Goal: Use online tool/utility: Utilize a website feature to perform a specific function

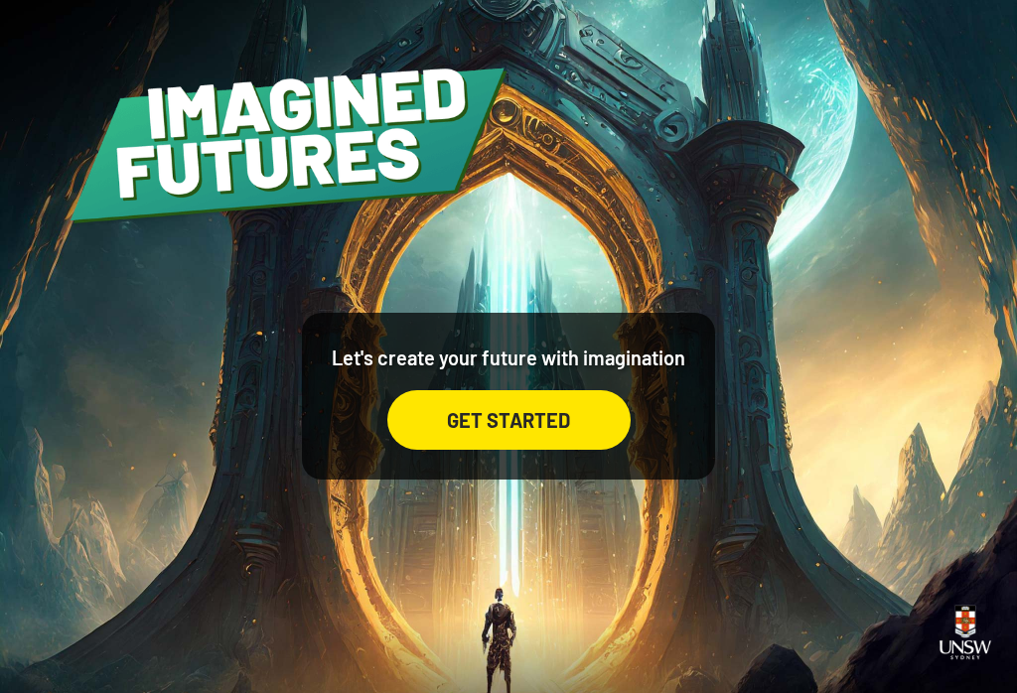
click at [434, 431] on div "GET STARTED" at bounding box center [508, 420] width 243 height 60
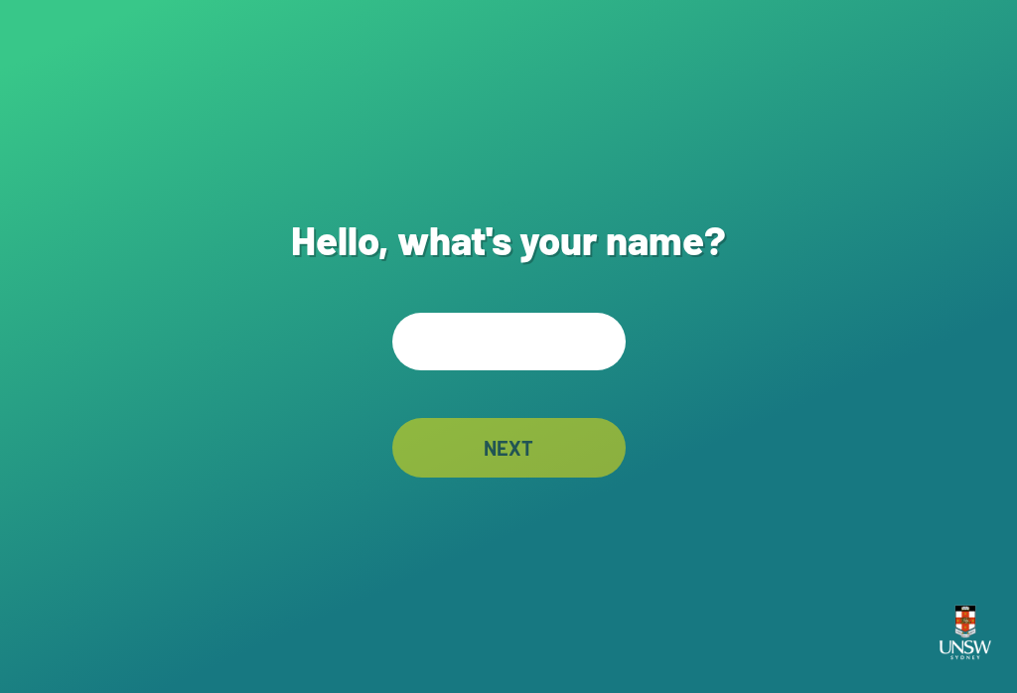
click at [521, 357] on input "text" at bounding box center [508, 342] width 233 height 58
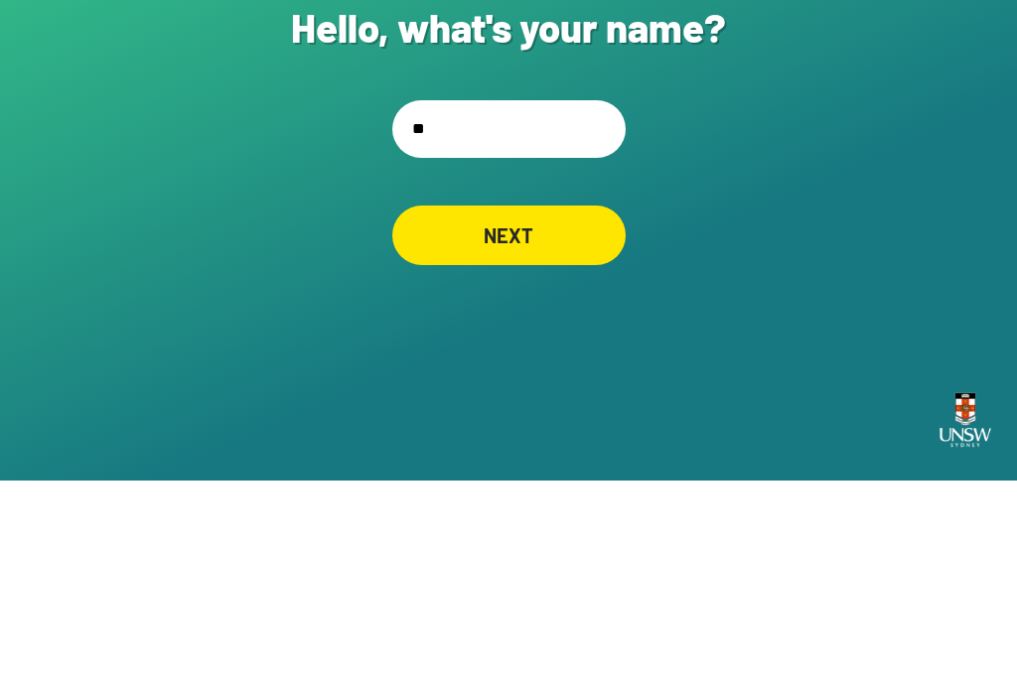
type input "*"
type input "***"
click at [560, 418] on div "NEXT" at bounding box center [508, 448] width 233 height 60
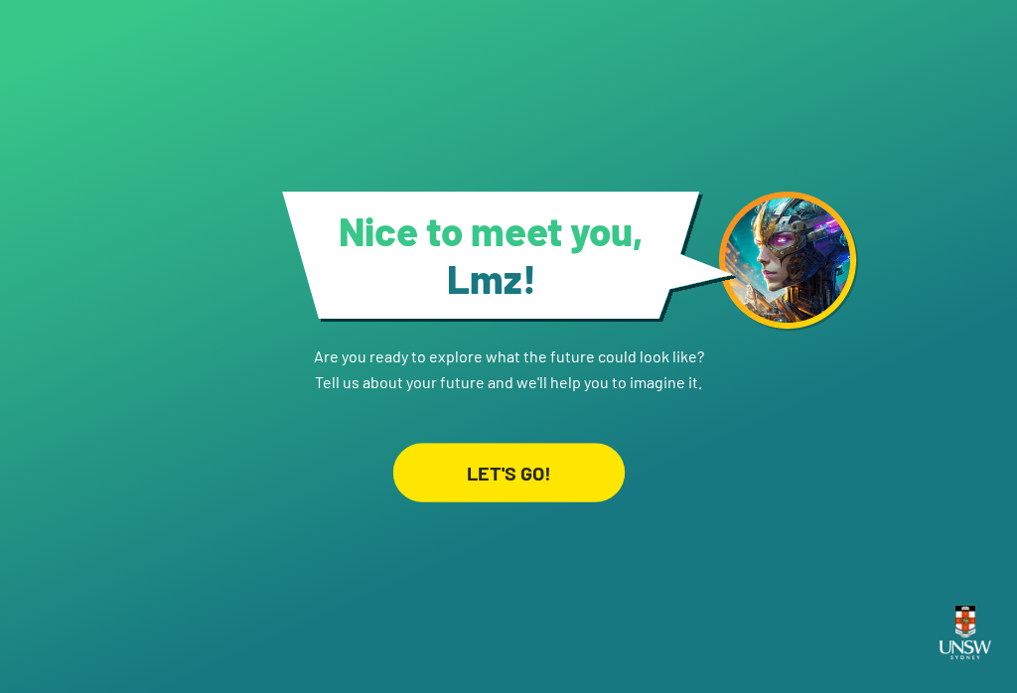
click at [541, 443] on div "LET'S GO!" at bounding box center [507, 473] width 231 height 60
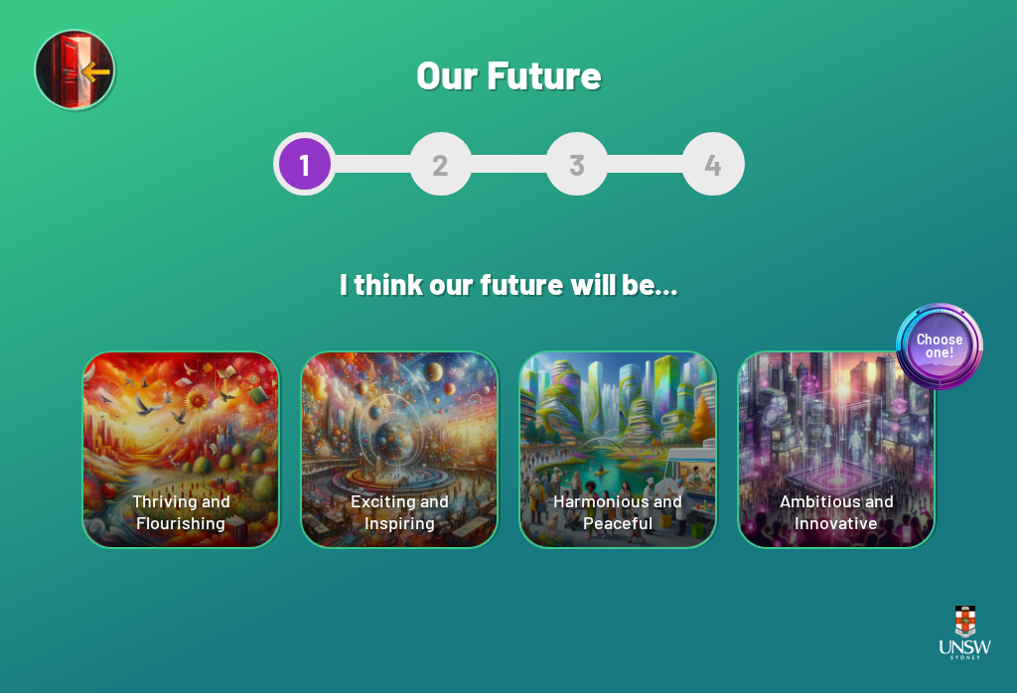
click at [762, 412] on div "Choose one! Ambitious and Innovative" at bounding box center [836, 450] width 195 height 195
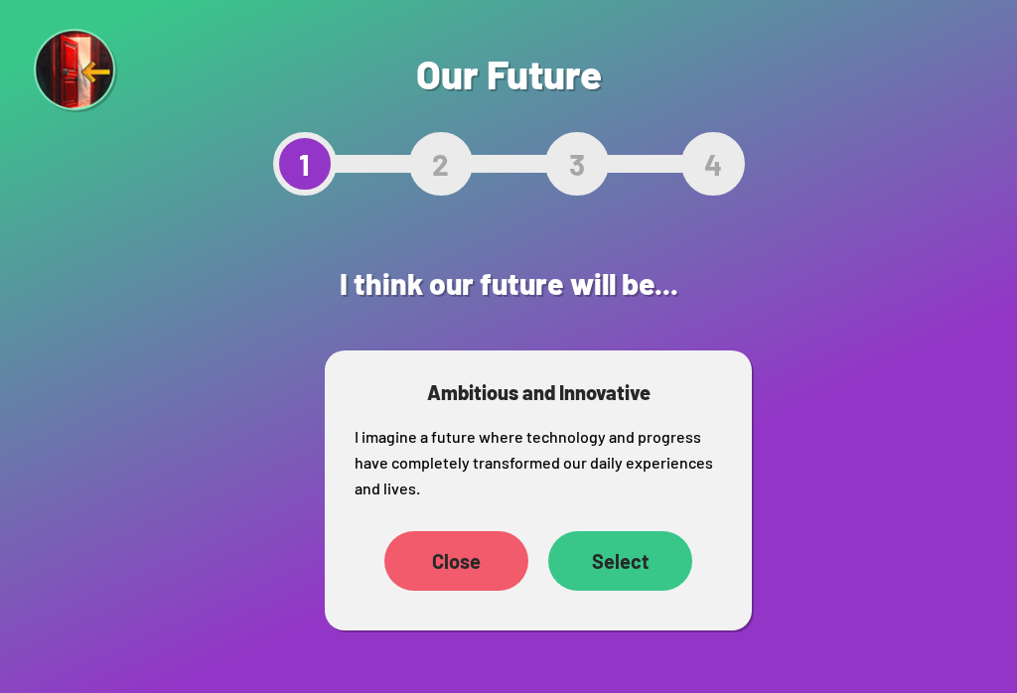
click at [639, 572] on div "Select" at bounding box center [620, 561] width 144 height 60
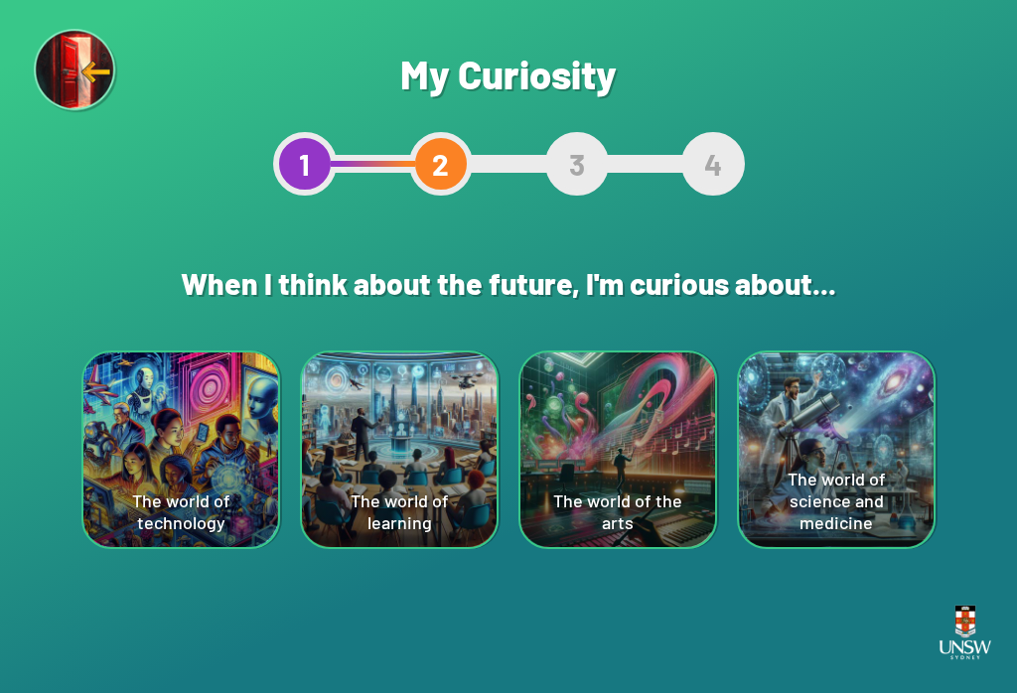
click at [624, 485] on div "The world of the arts" at bounding box center [617, 450] width 195 height 195
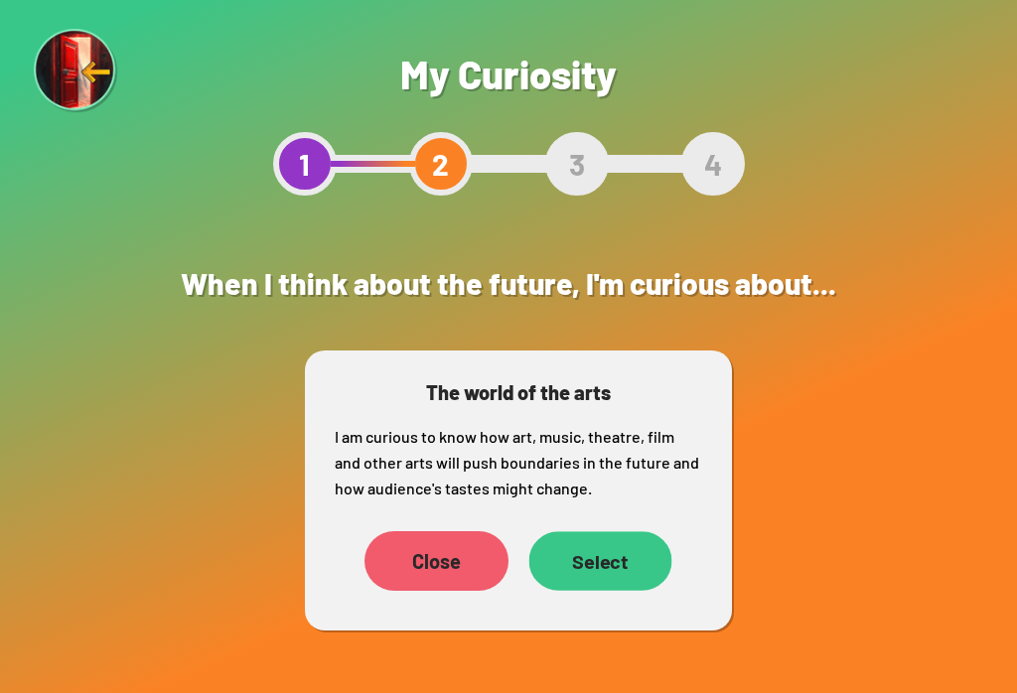
click at [609, 571] on div "Select" at bounding box center [600, 561] width 143 height 60
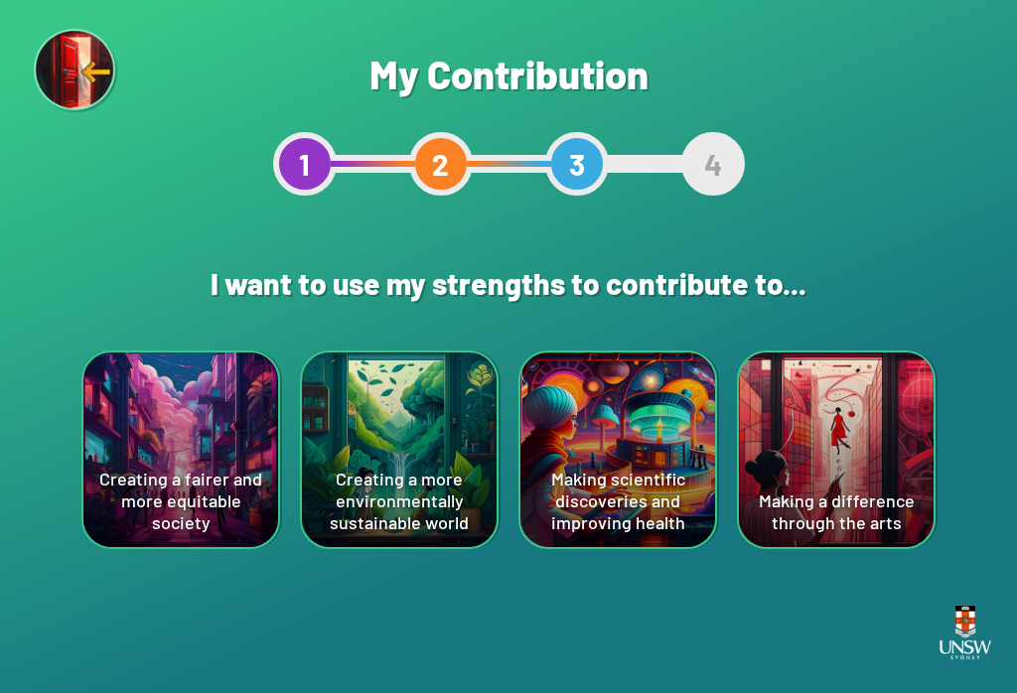
click at [762, 501] on div "Making a difference through the arts" at bounding box center [836, 450] width 195 height 195
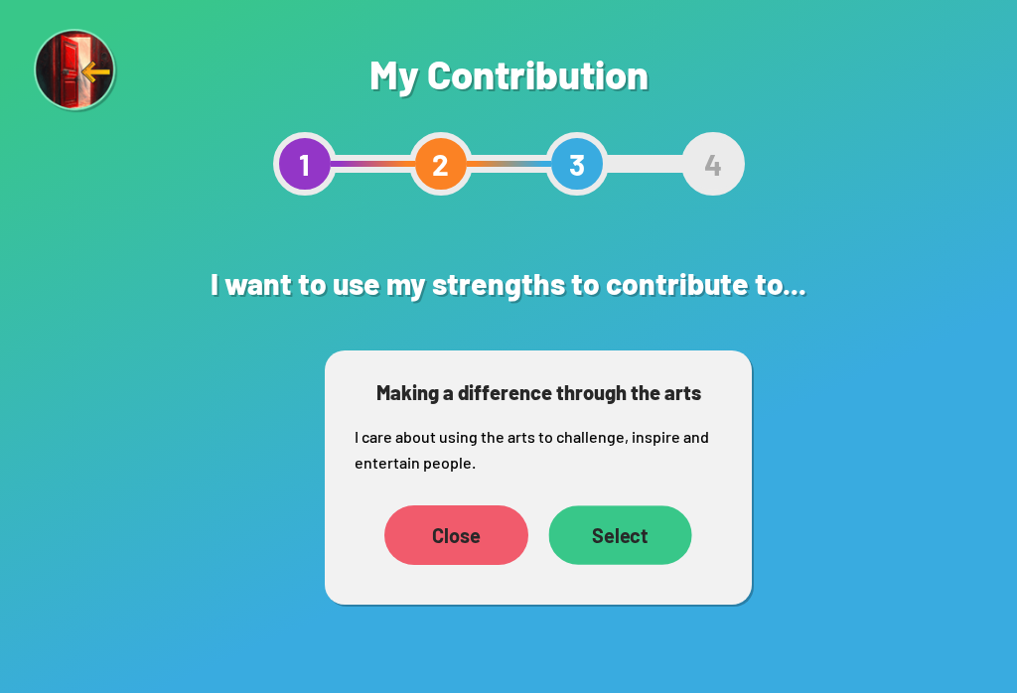
click at [623, 538] on div "Select" at bounding box center [619, 535] width 143 height 60
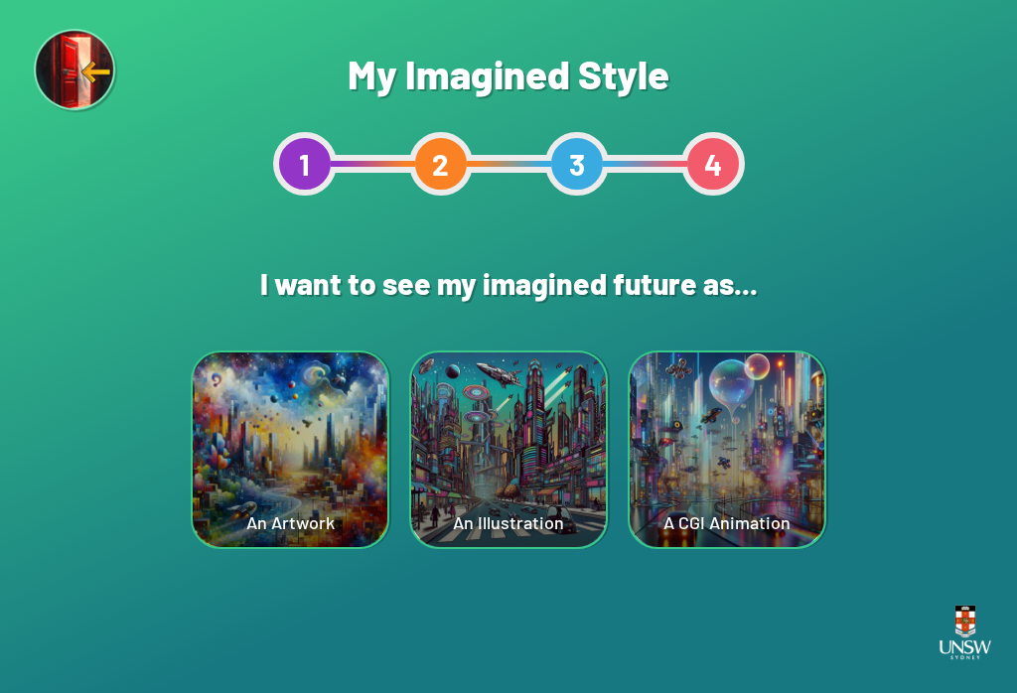
click at [484, 493] on div "An Illustration" at bounding box center [508, 450] width 195 height 195
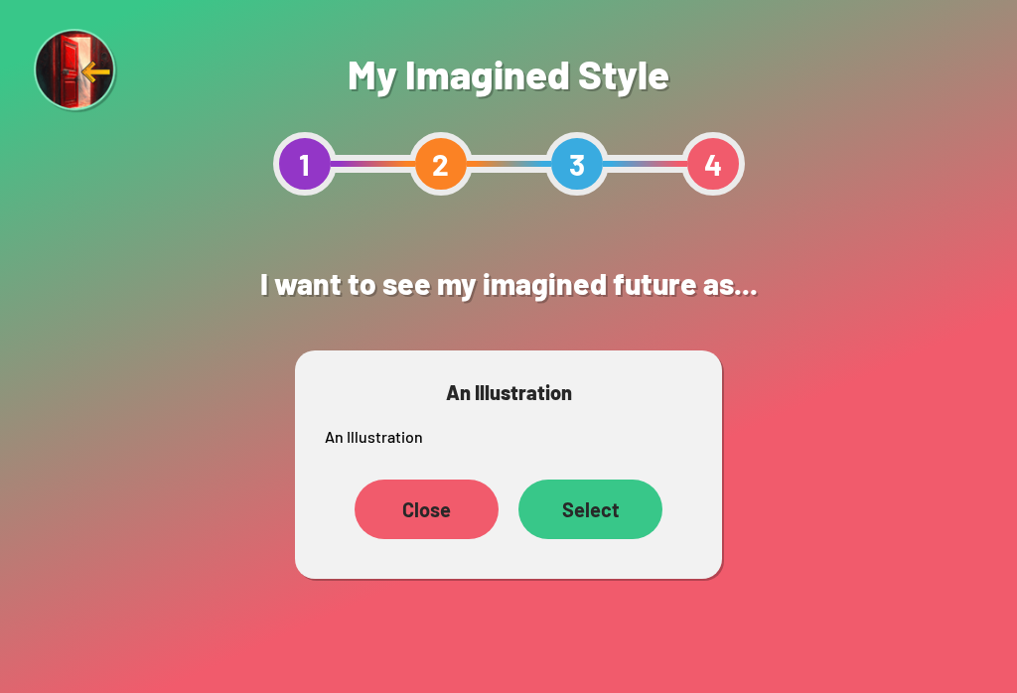
click at [629, 521] on div "Select" at bounding box center [590, 510] width 144 height 60
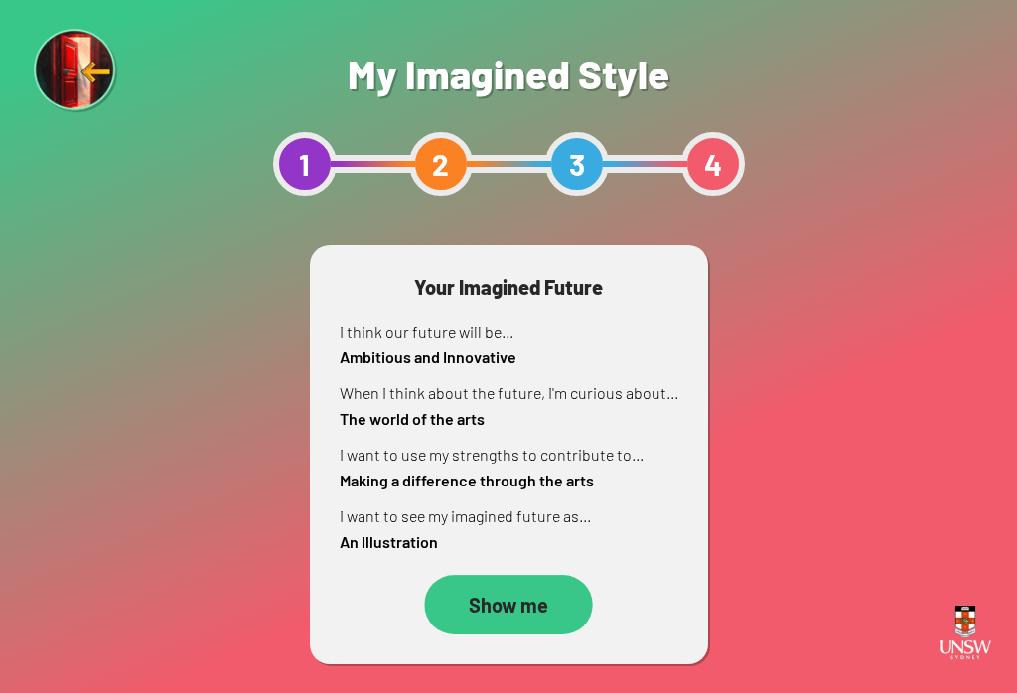
click at [543, 620] on div "Show me" at bounding box center [508, 605] width 168 height 60
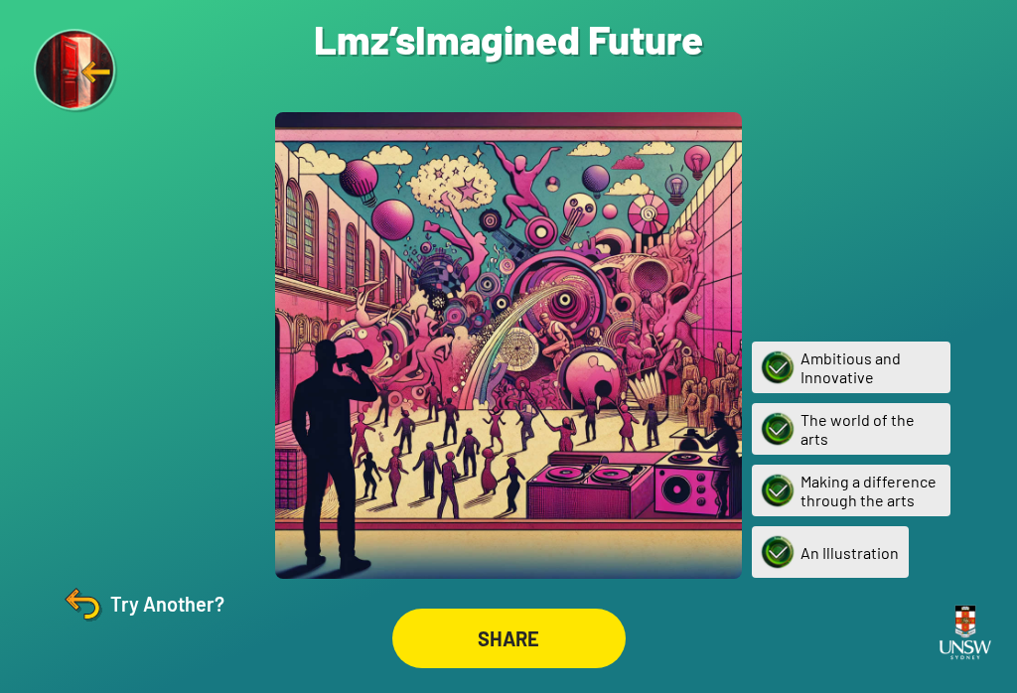
click at [762, 565] on div "An Illustration" at bounding box center [830, 552] width 157 height 52
click at [762, 578] on div "An Illustration" at bounding box center [830, 552] width 157 height 52
click at [762, 577] on div "An Illustration" at bounding box center [830, 552] width 157 height 52
click at [141, 628] on div "Try Another?" at bounding box center [142, 604] width 166 height 48
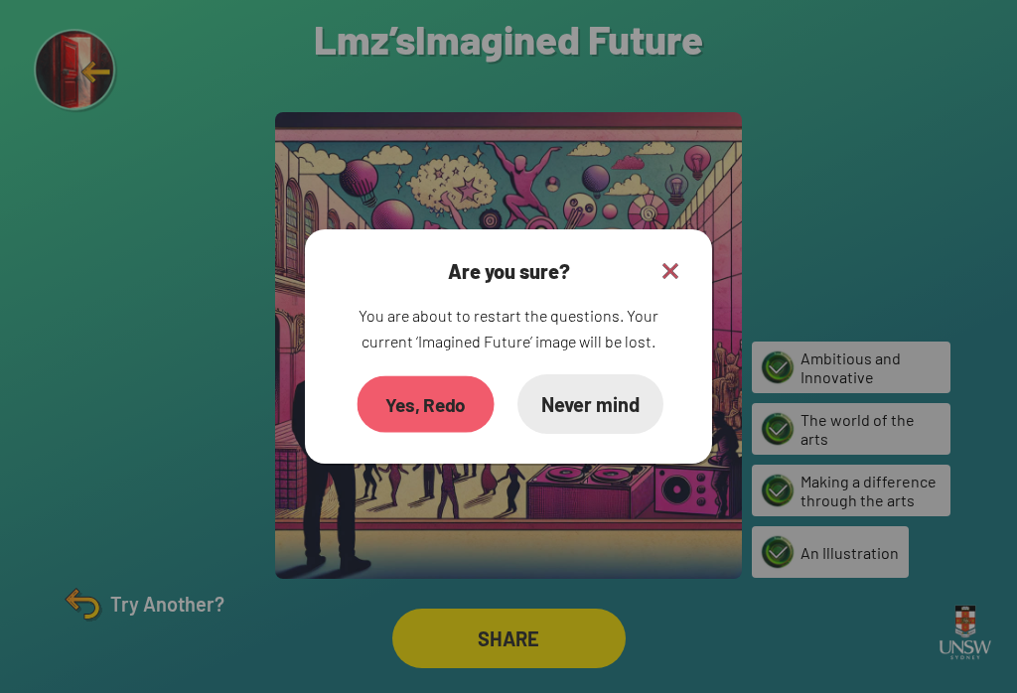
click at [375, 427] on div "Yes, Redo" at bounding box center [425, 403] width 137 height 57
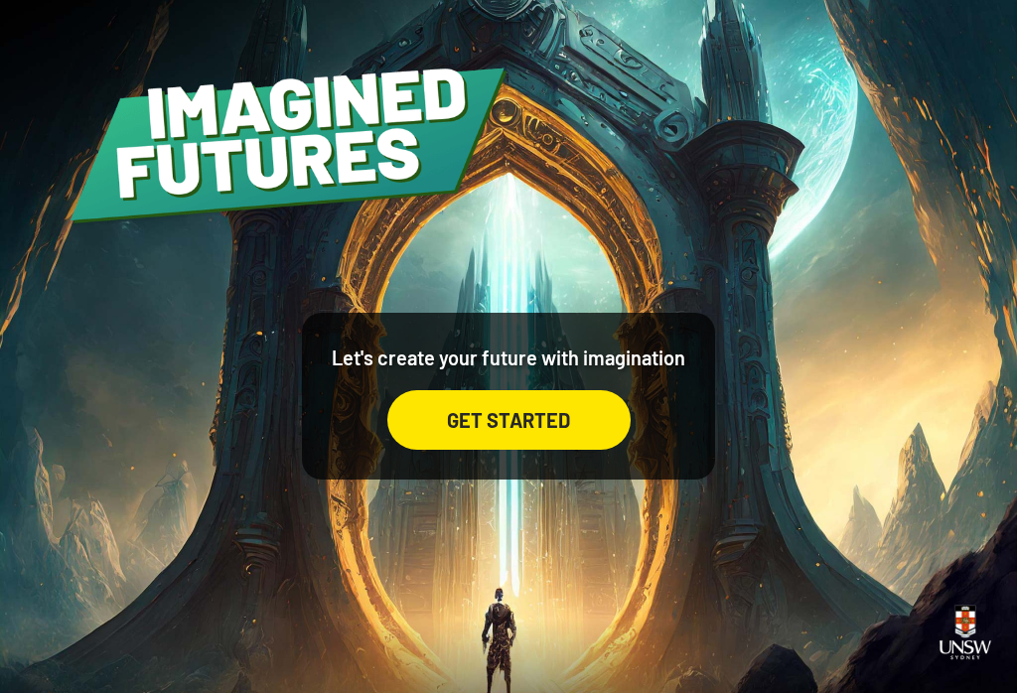
click at [596, 427] on div "GET STARTED" at bounding box center [508, 420] width 243 height 60
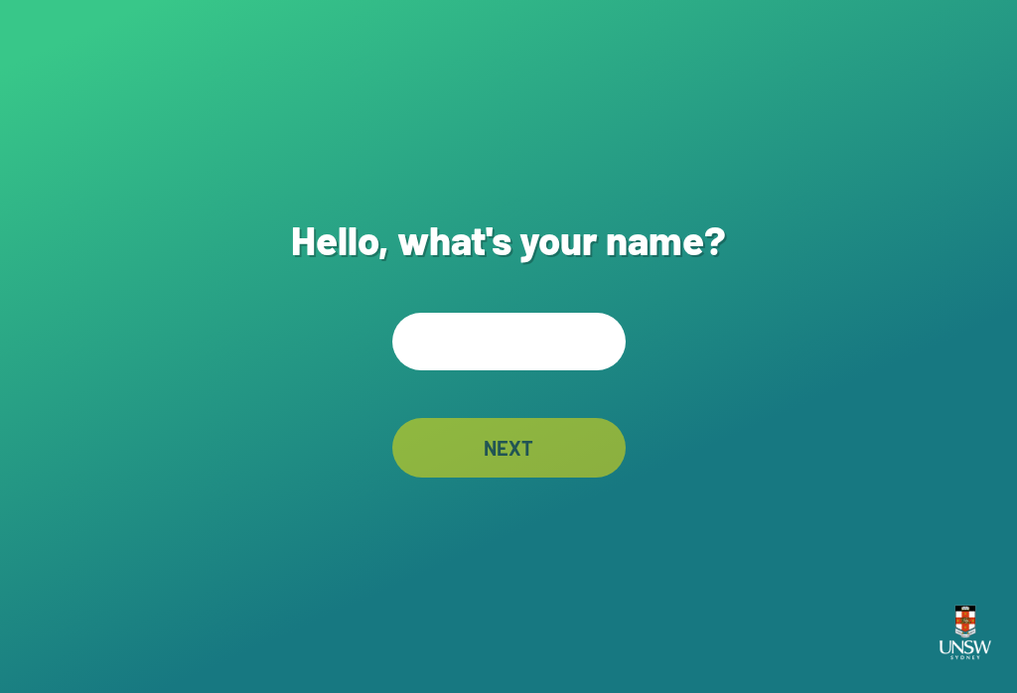
click at [591, 370] on input "text" at bounding box center [508, 342] width 233 height 58
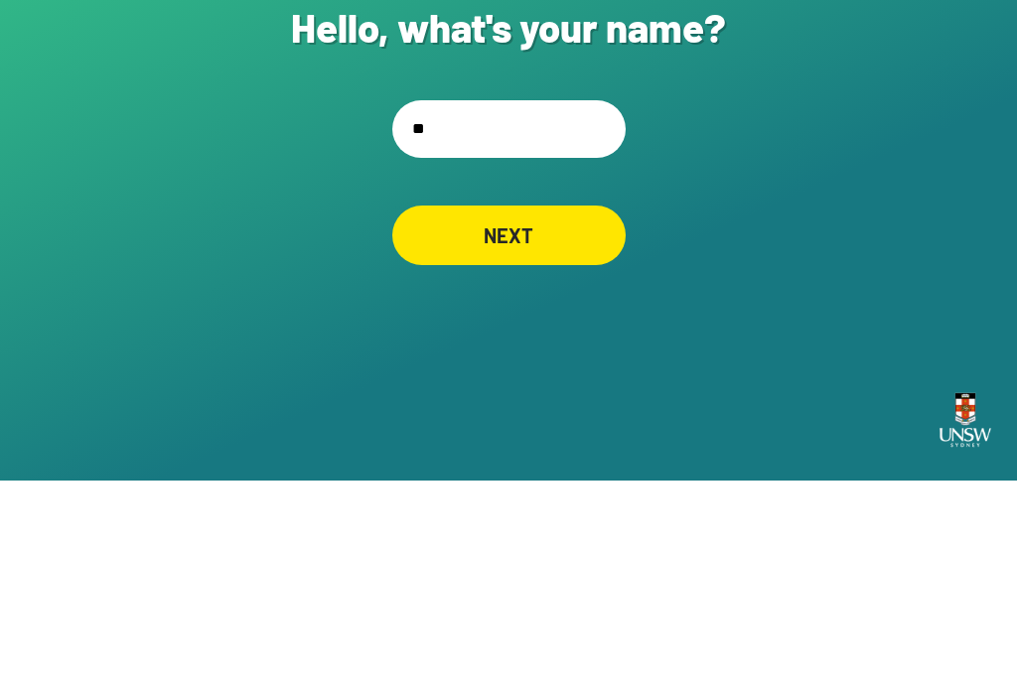
type input "***"
click at [522, 419] on div "NEXT" at bounding box center [508, 447] width 222 height 57
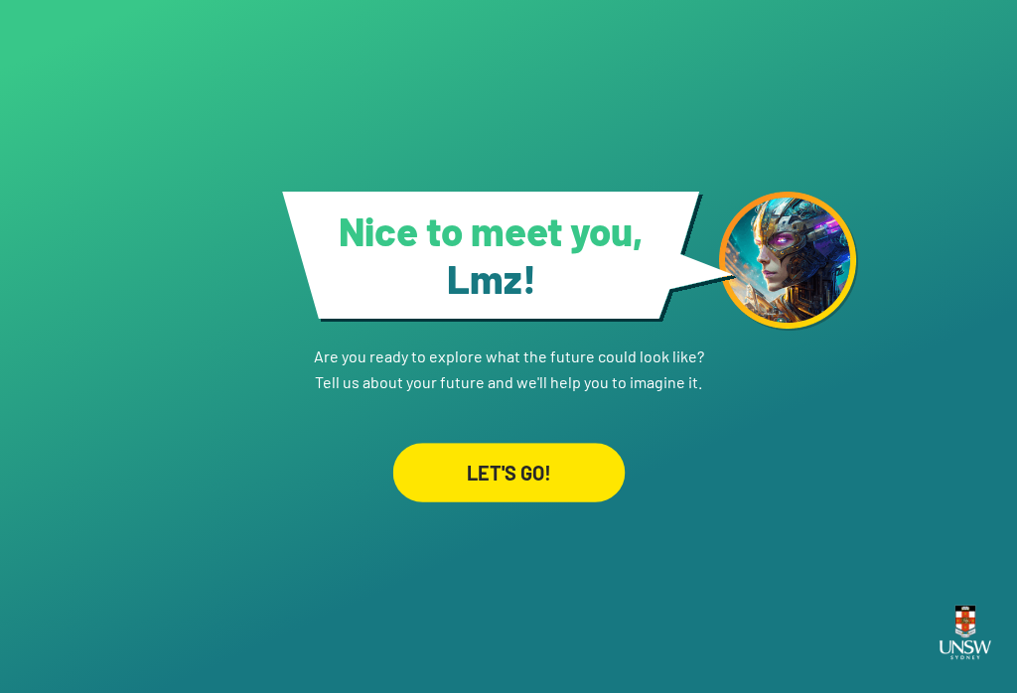
click at [477, 443] on div "LET'S GO!" at bounding box center [508, 473] width 232 height 60
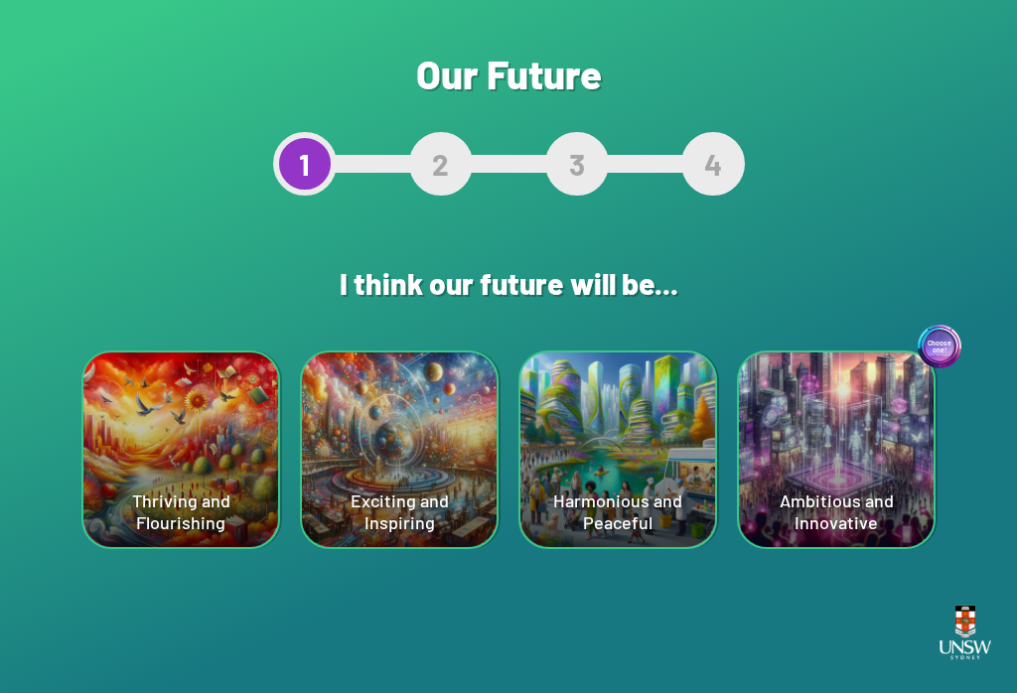
click at [497, 512] on div "Exciting and Inspiring" at bounding box center [399, 450] width 199 height 199
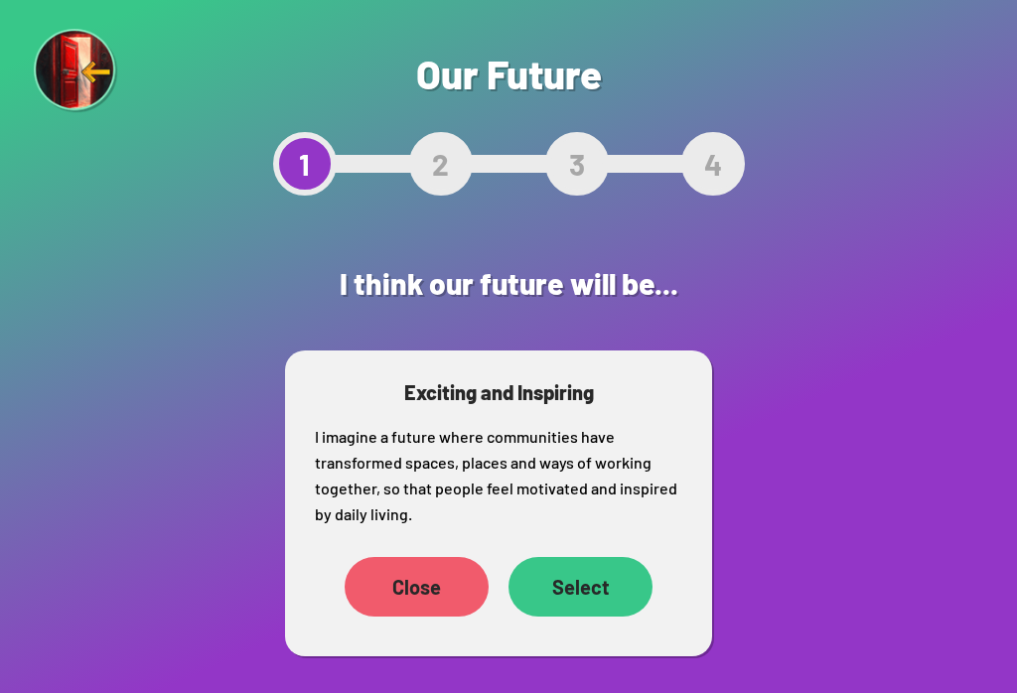
click at [417, 578] on div "Close" at bounding box center [417, 587] width 144 height 60
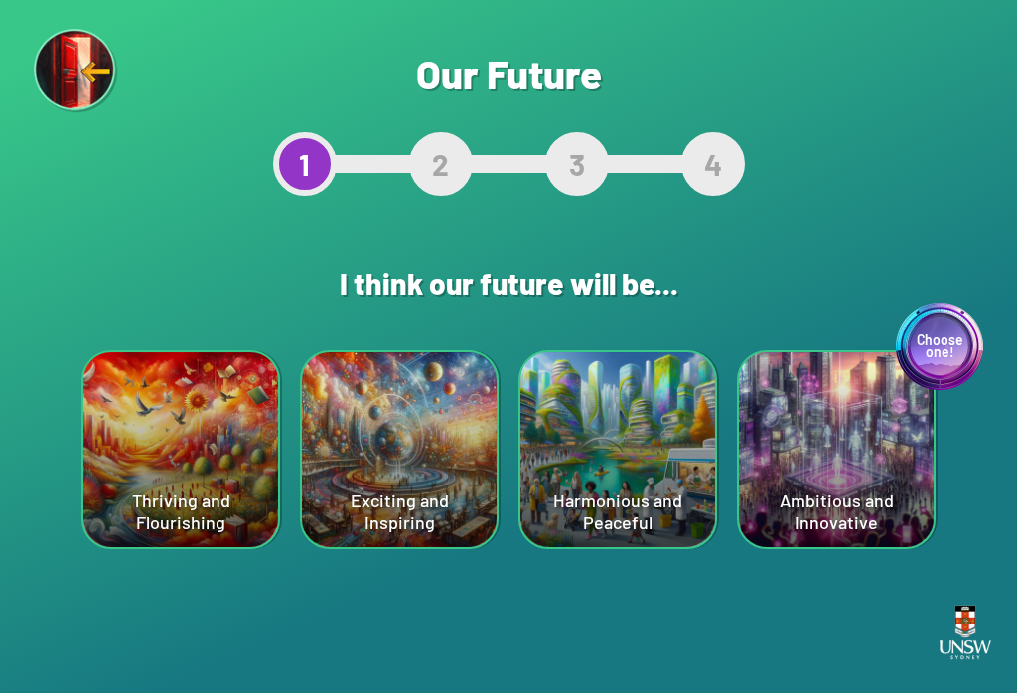
click at [156, 467] on div "Thriving and Flourishing" at bounding box center [180, 450] width 195 height 195
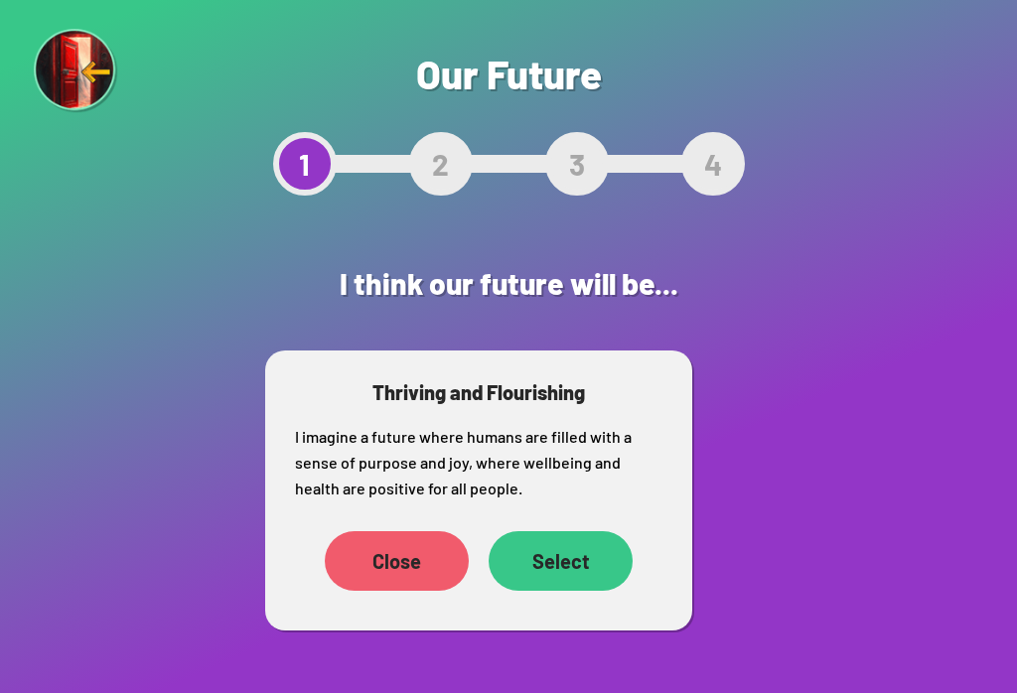
click at [565, 541] on div "Select" at bounding box center [561, 561] width 144 height 60
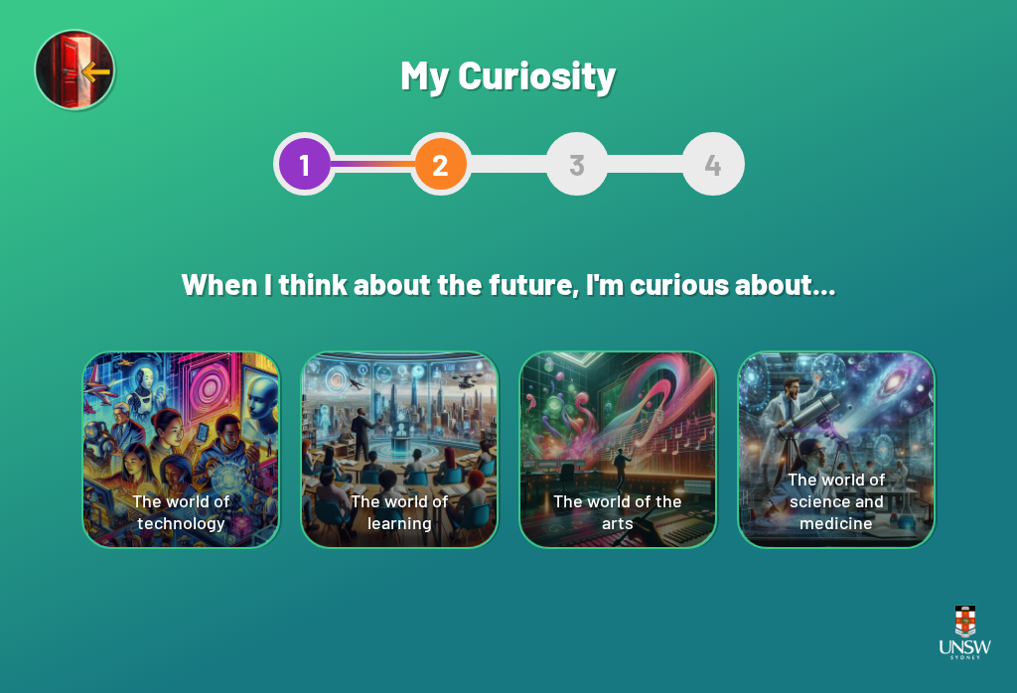
click at [156, 489] on div "The world of technology" at bounding box center [180, 450] width 195 height 195
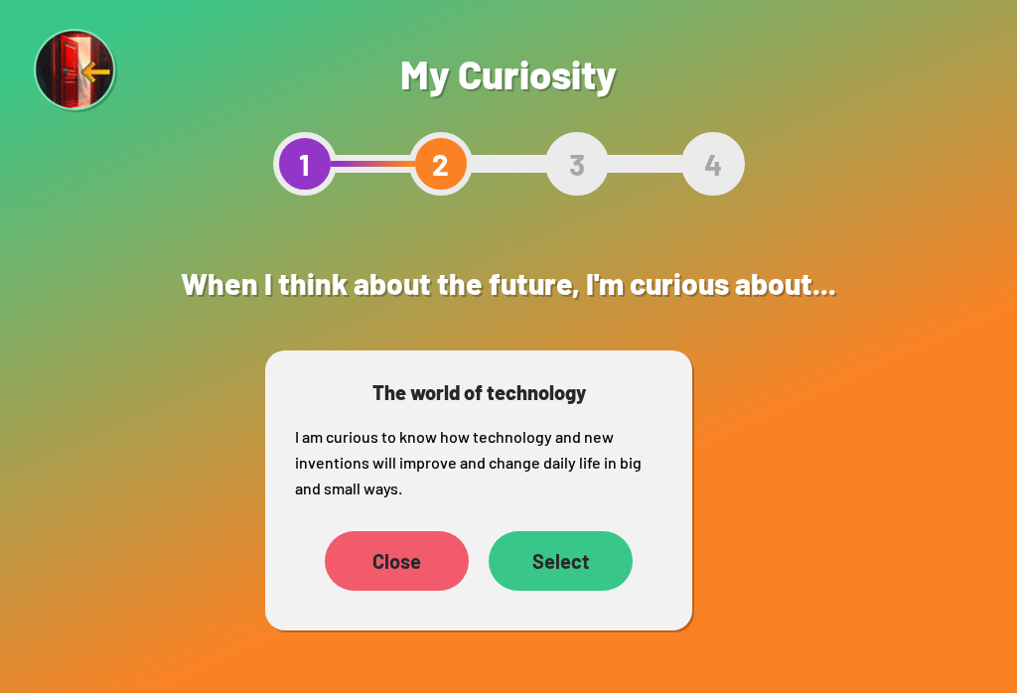
click at [574, 587] on div "Select" at bounding box center [561, 561] width 144 height 60
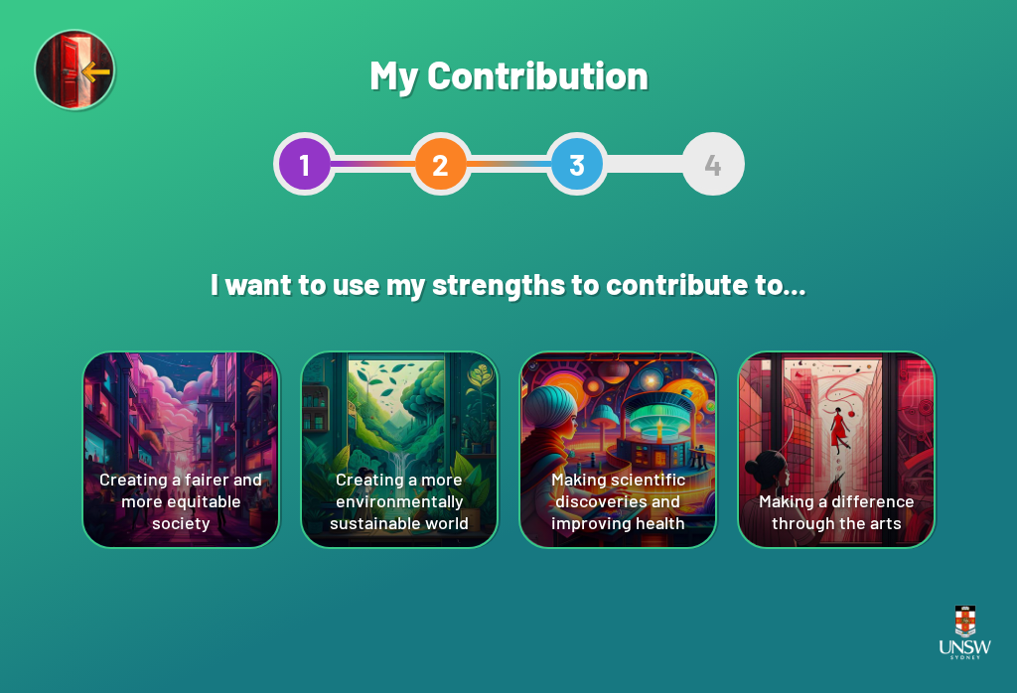
click at [762, 484] on div "Making a difference through the arts" at bounding box center [836, 450] width 195 height 195
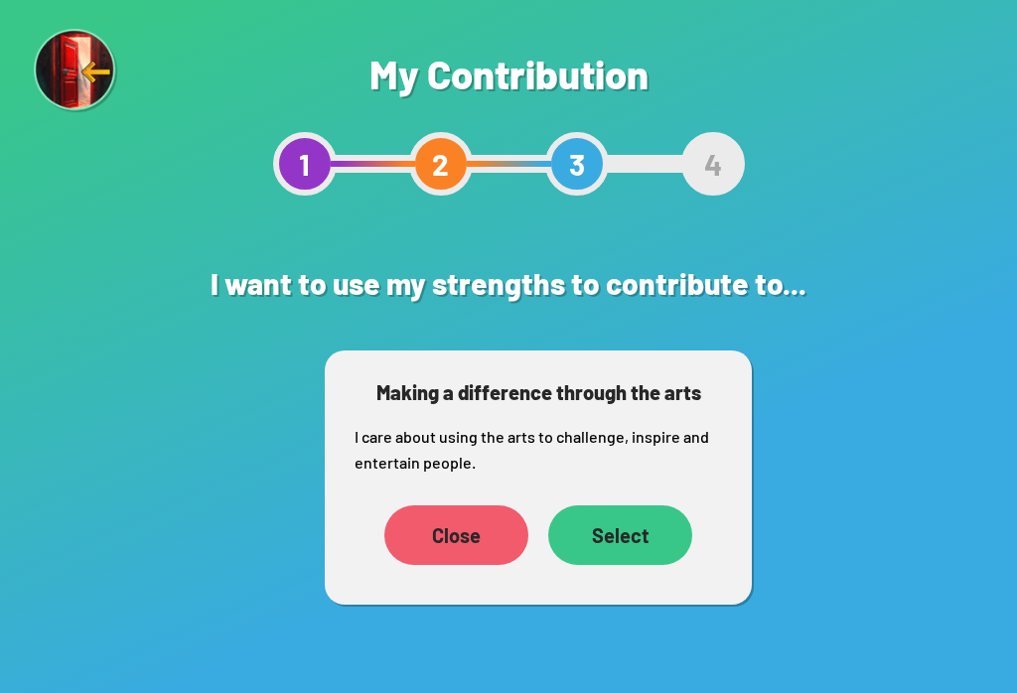
click at [648, 552] on div "Select" at bounding box center [620, 535] width 144 height 60
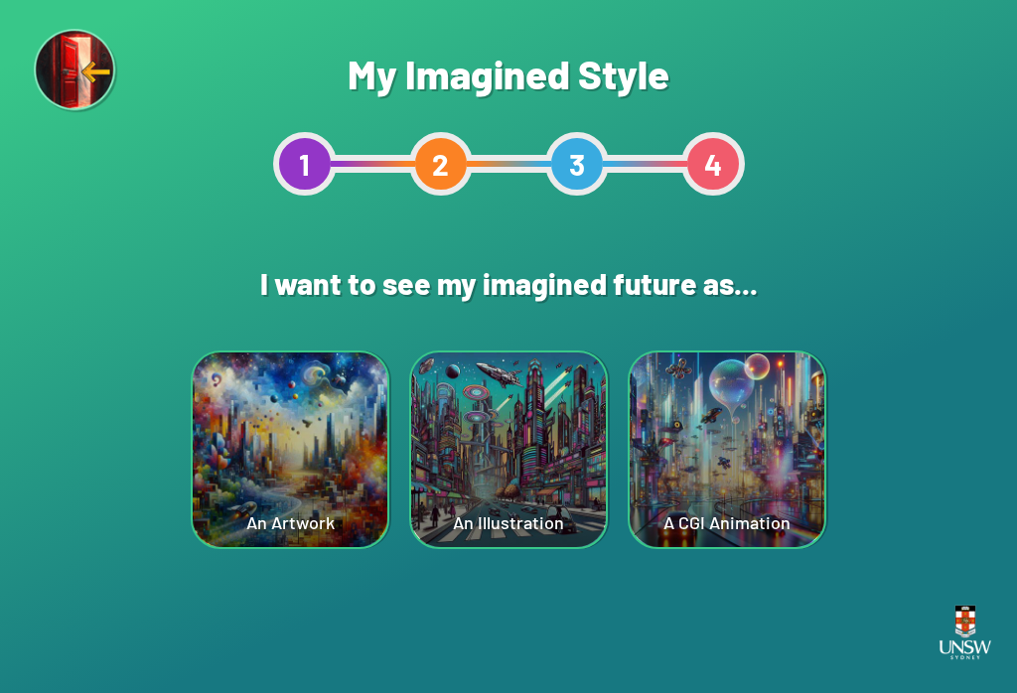
click at [733, 461] on div "A CGI Animation" at bounding box center [727, 450] width 195 height 195
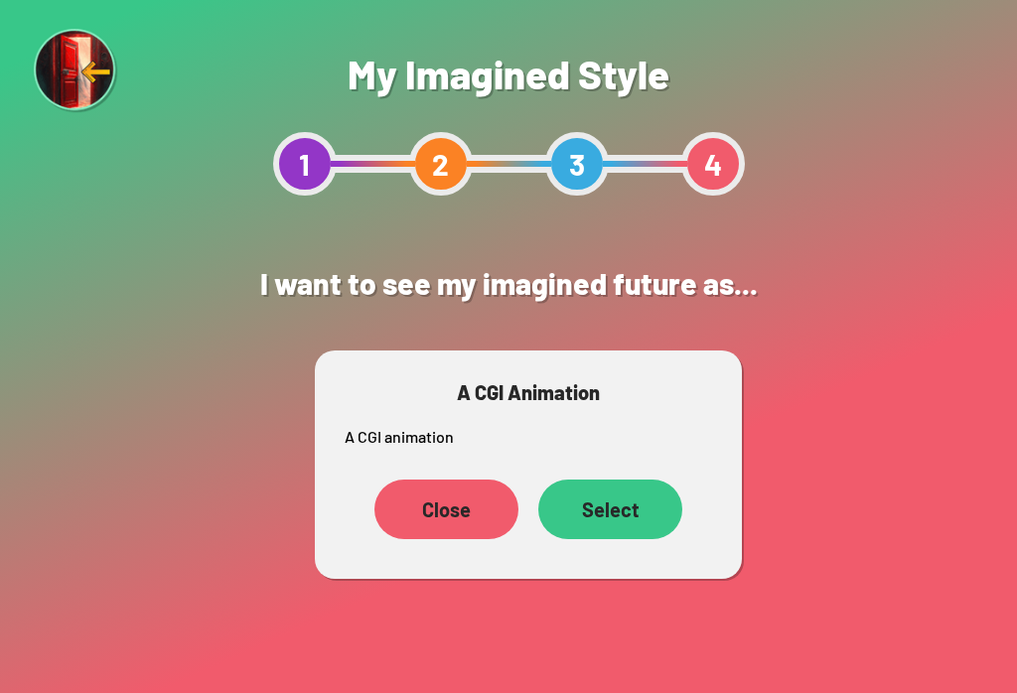
click at [637, 510] on div "Select" at bounding box center [610, 510] width 144 height 60
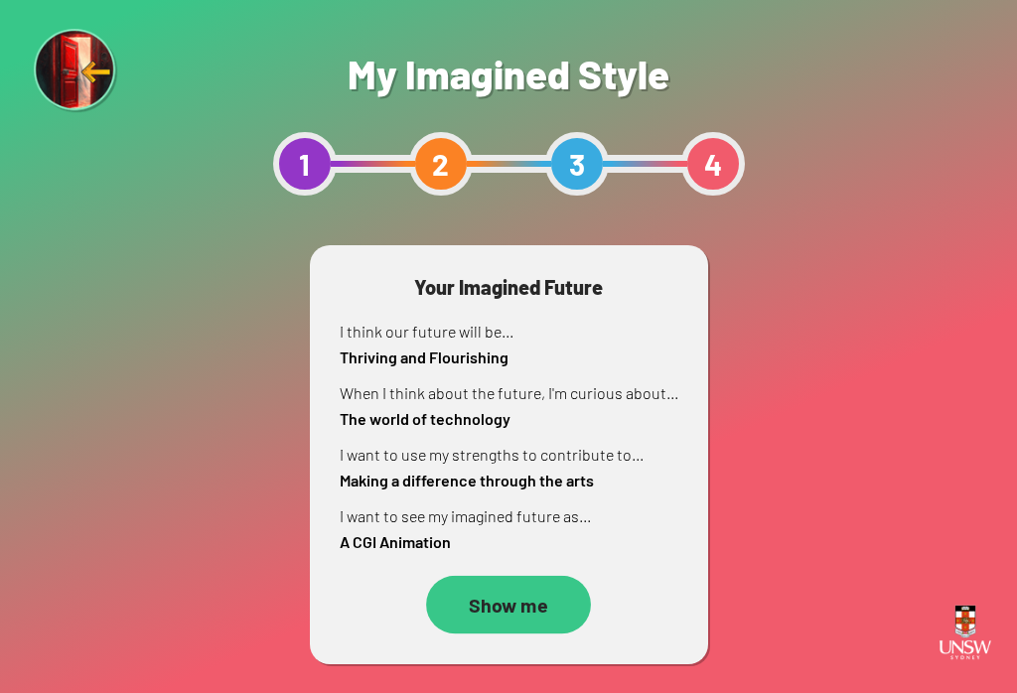
click at [515, 611] on div "Show me" at bounding box center [508, 605] width 165 height 59
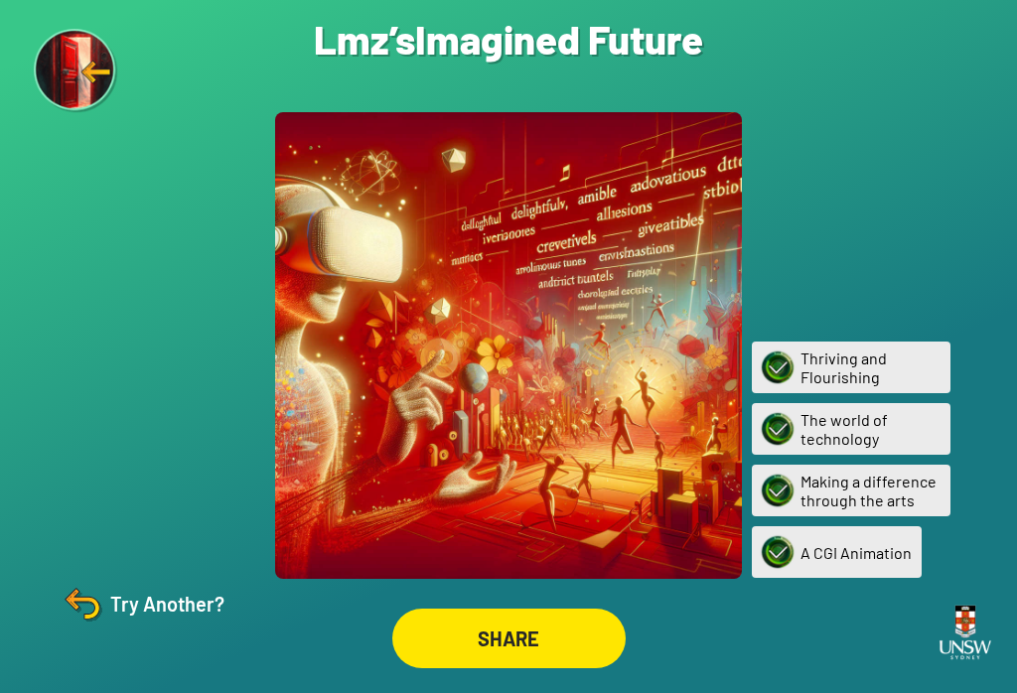
click at [104, 628] on img at bounding box center [83, 604] width 48 height 48
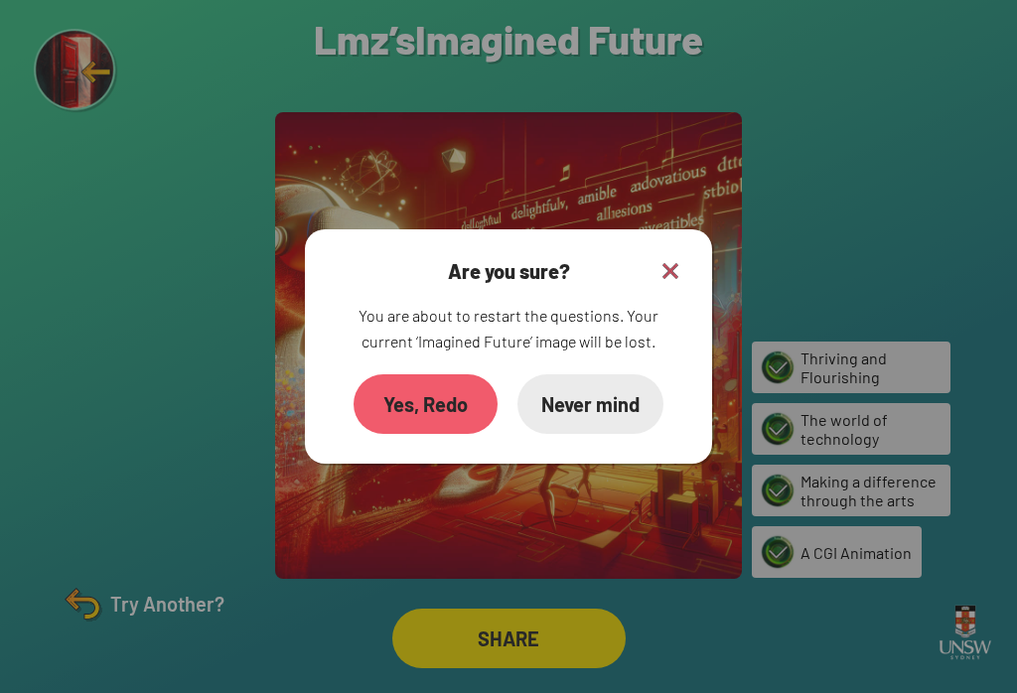
click at [381, 406] on div "Yes, Redo" at bounding box center [426, 404] width 144 height 60
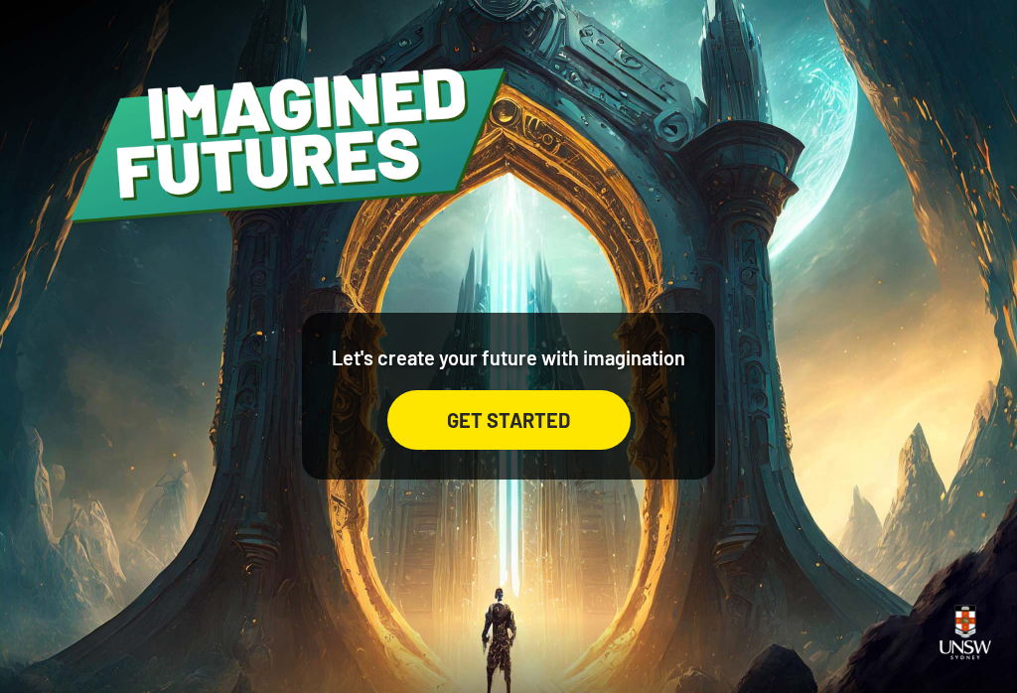
click at [444, 450] on div "GET STARTED" at bounding box center [508, 420] width 243 height 60
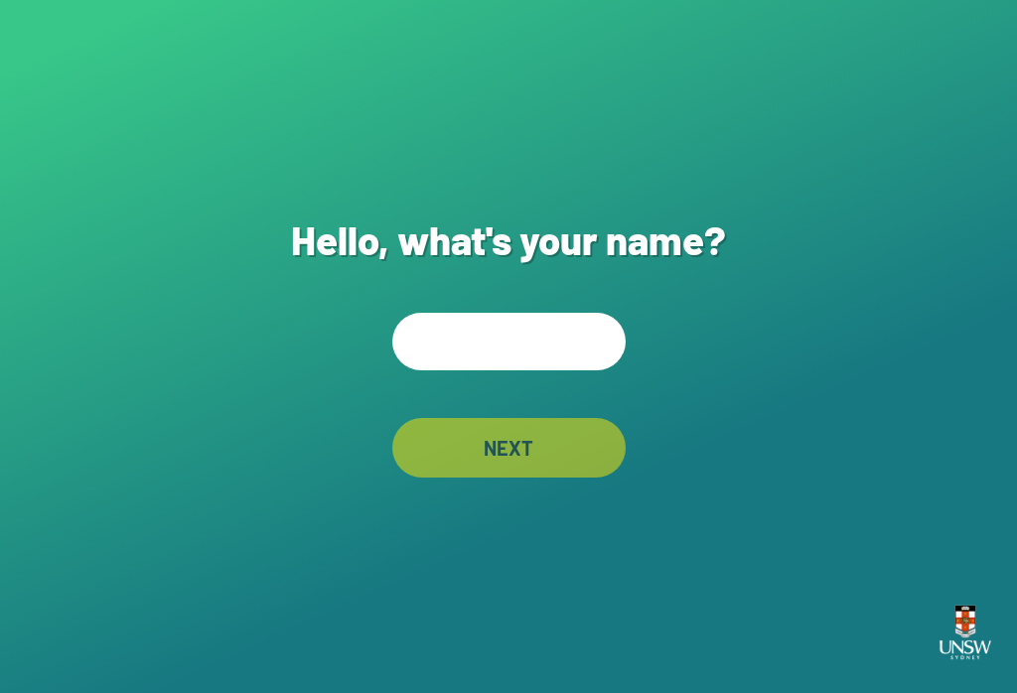
click at [448, 437] on div "NEXT" at bounding box center [508, 448] width 233 height 60
click at [436, 345] on input "text" at bounding box center [508, 342] width 233 height 58
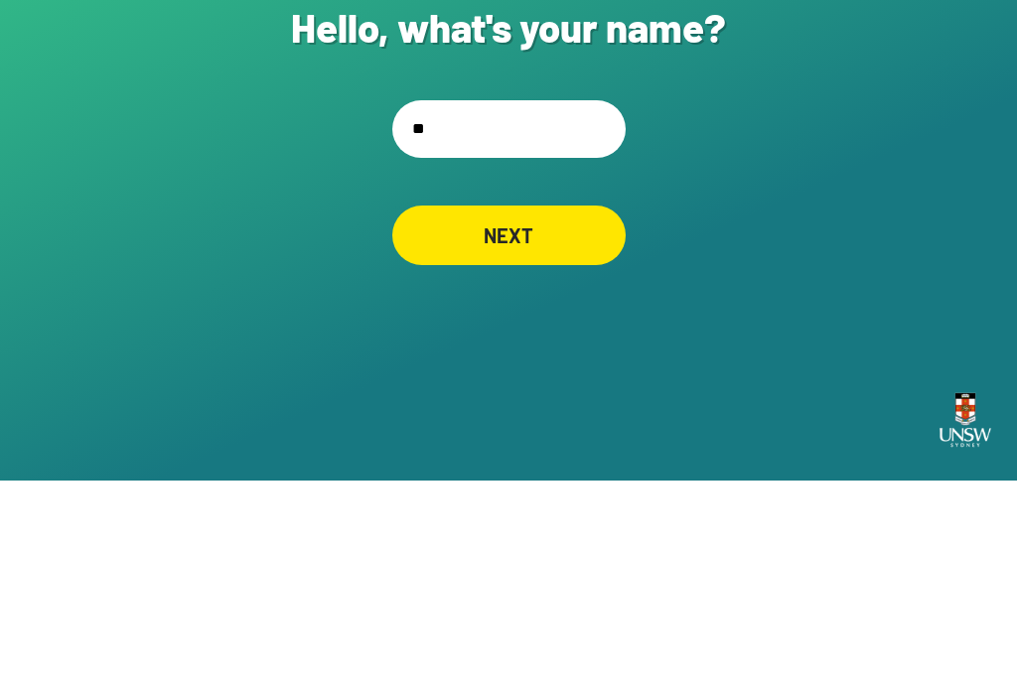
type input "***"
click at [535, 418] on div "NEXT" at bounding box center [507, 447] width 229 height 59
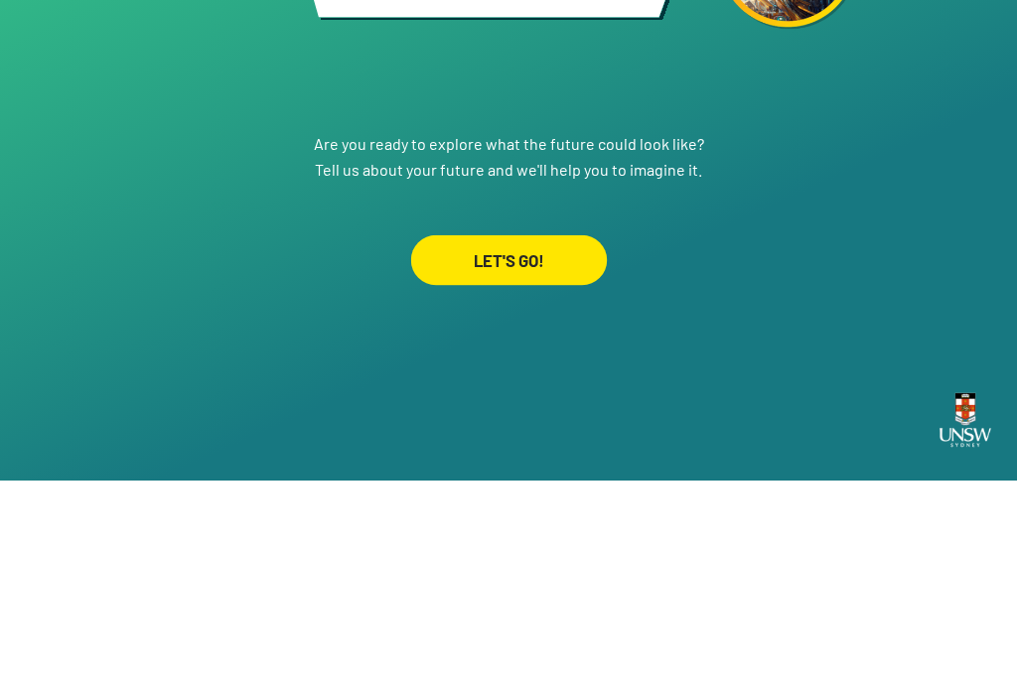
scroll to position [31, 0]
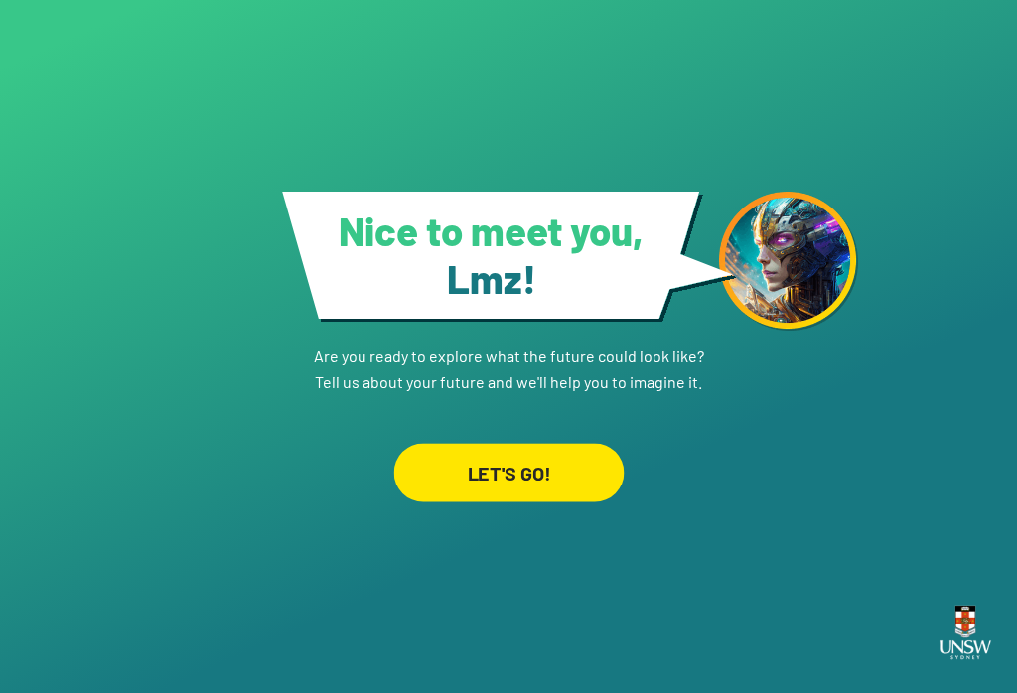
click at [551, 462] on div "LET'S GO!" at bounding box center [508, 472] width 230 height 59
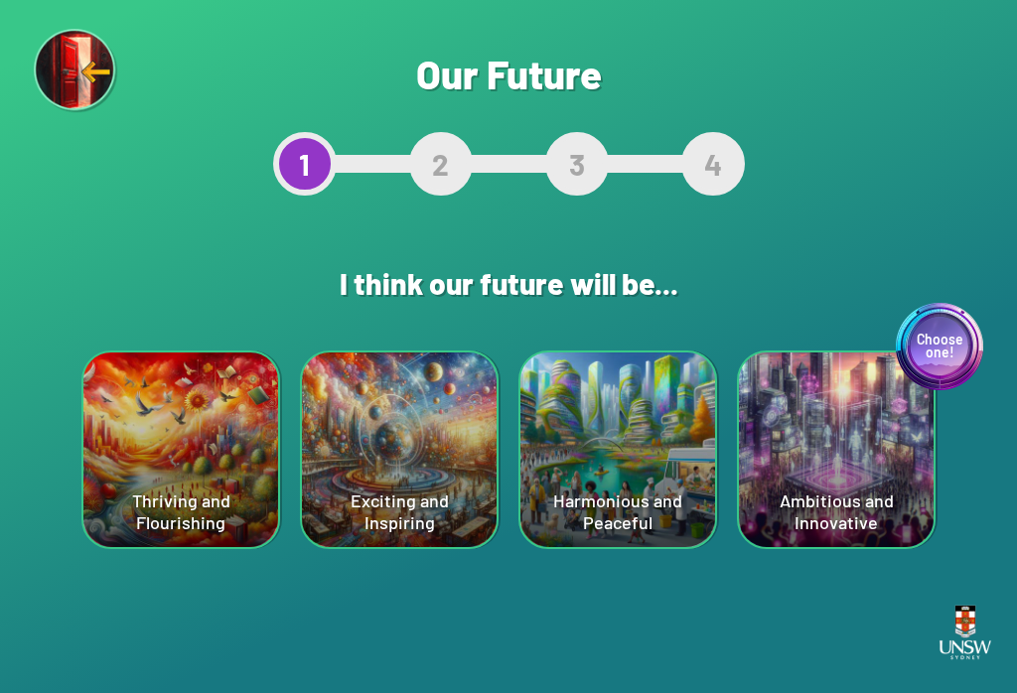
click at [762, 434] on div "Choose one! Ambitious and Innovative" at bounding box center [836, 450] width 195 height 195
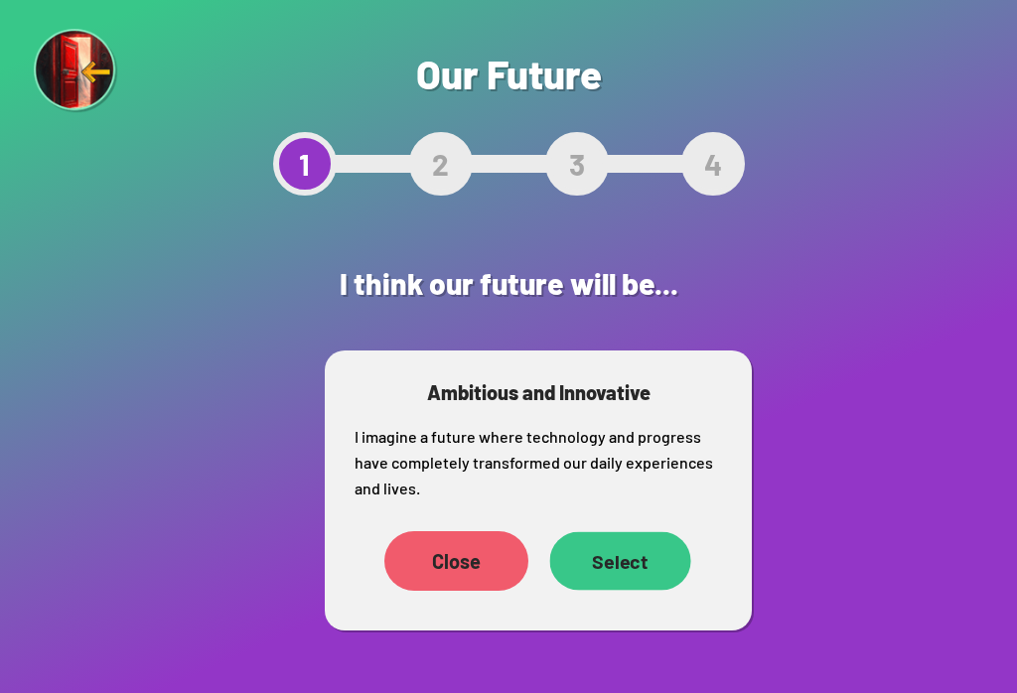
click at [626, 571] on div "Select" at bounding box center [619, 561] width 141 height 59
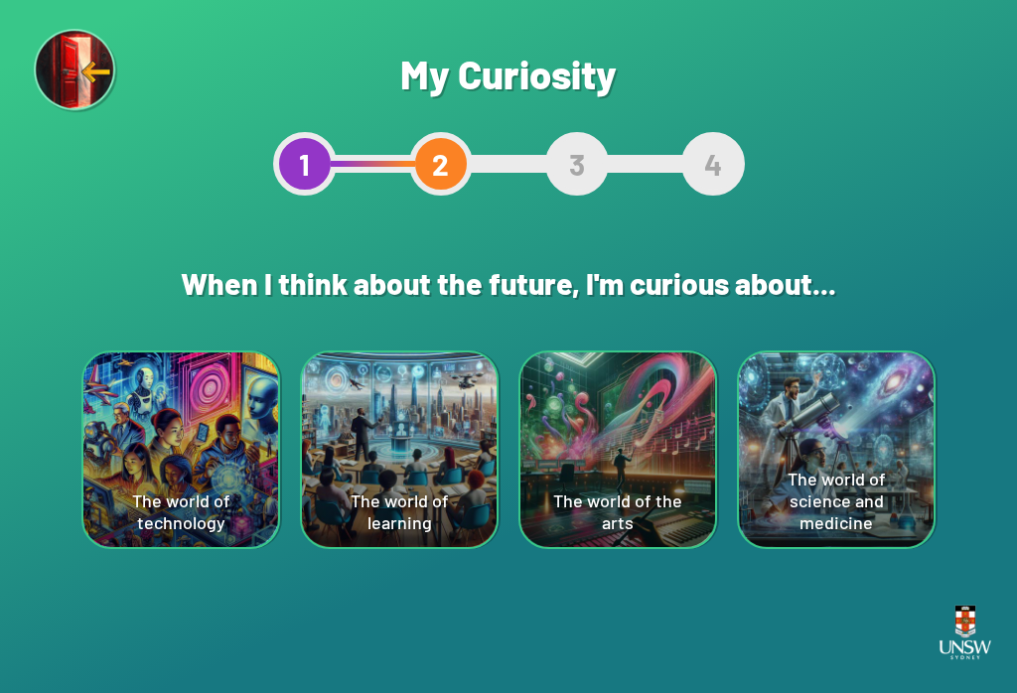
click at [185, 474] on div "The world of technology" at bounding box center [180, 450] width 195 height 195
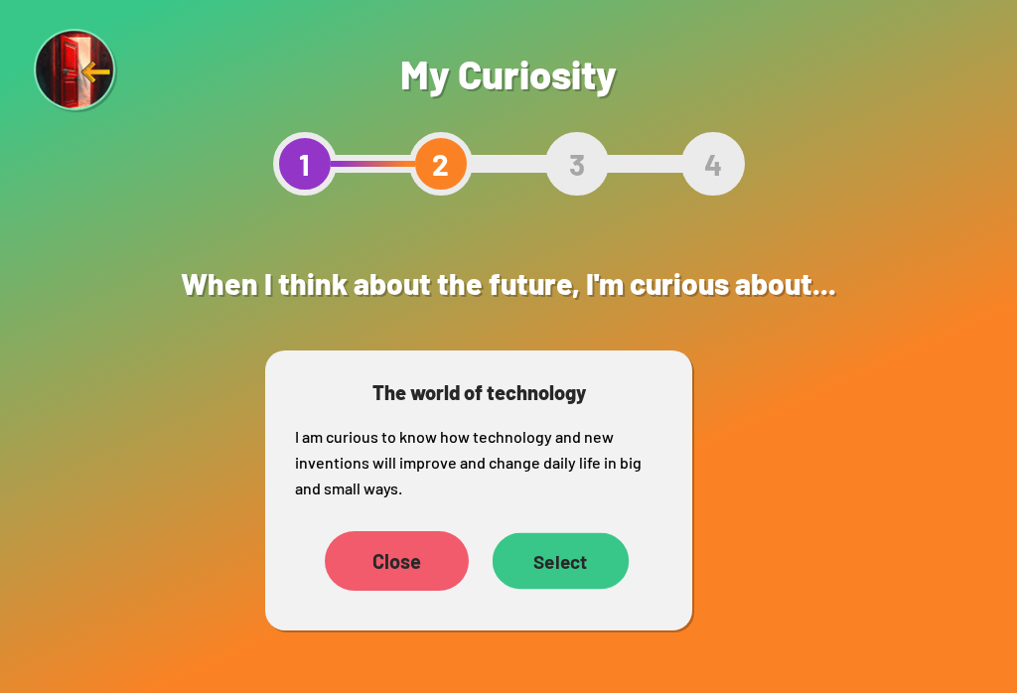
click at [565, 587] on div "Select" at bounding box center [561, 561] width 136 height 57
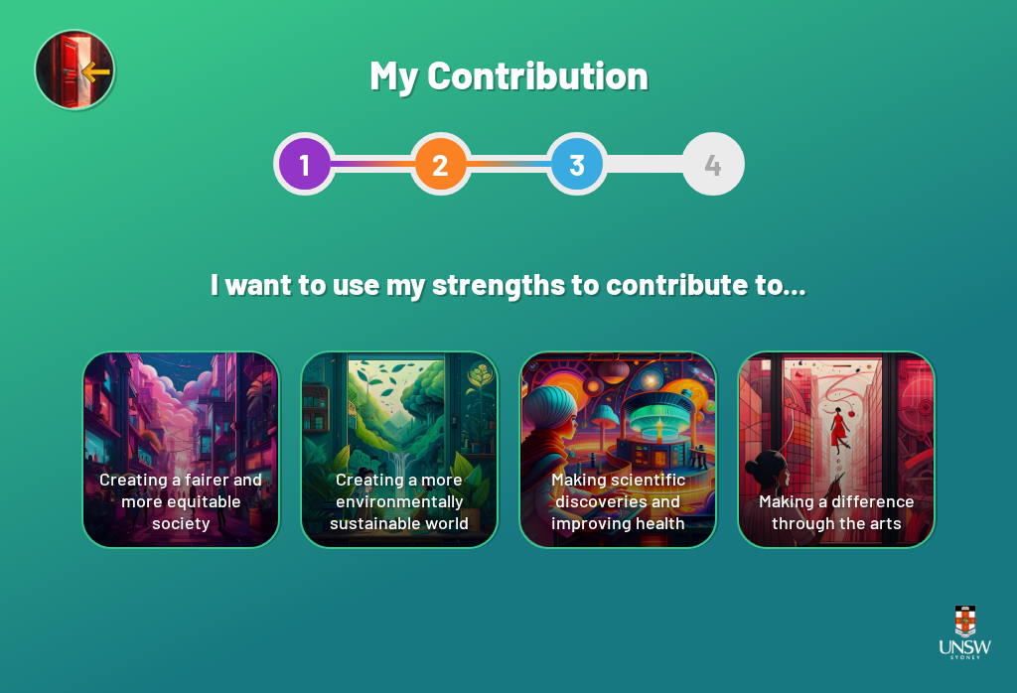
click at [762, 488] on div "Making a difference through the arts" at bounding box center [836, 450] width 195 height 195
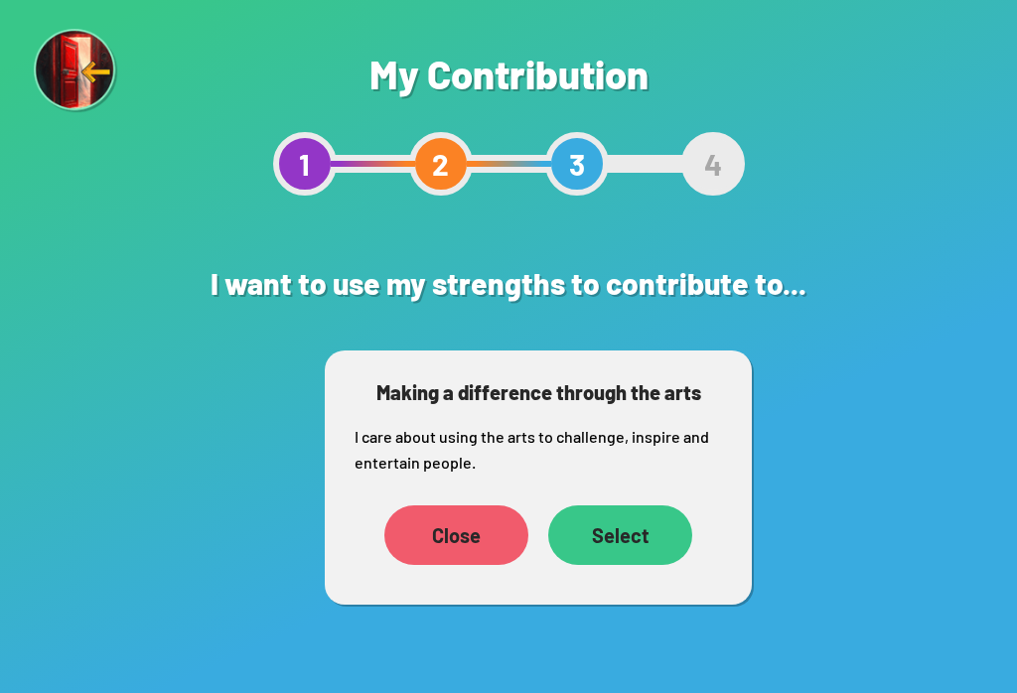
click at [642, 530] on div "Select" at bounding box center [620, 535] width 144 height 60
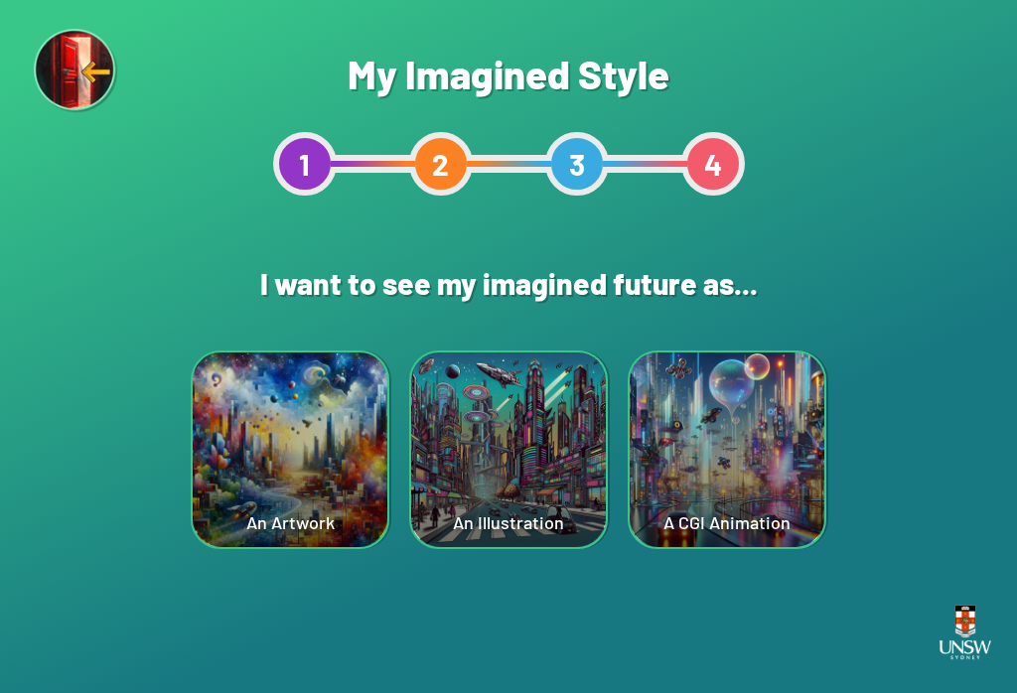
click at [532, 468] on div "An Illustration" at bounding box center [508, 450] width 195 height 195
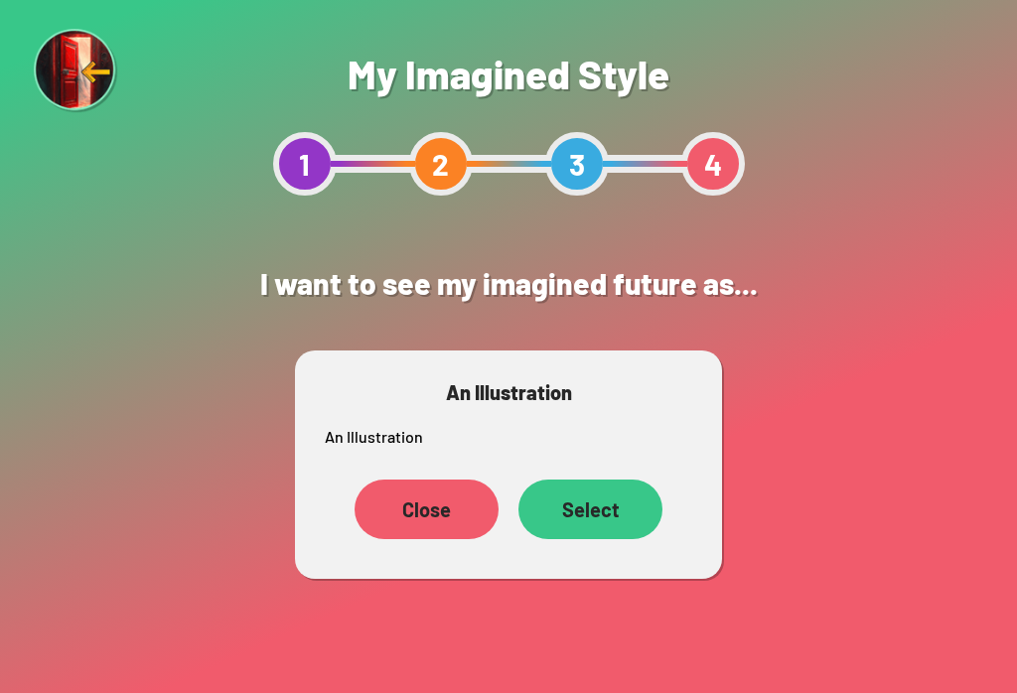
click at [394, 509] on div "Close" at bounding box center [427, 510] width 144 height 60
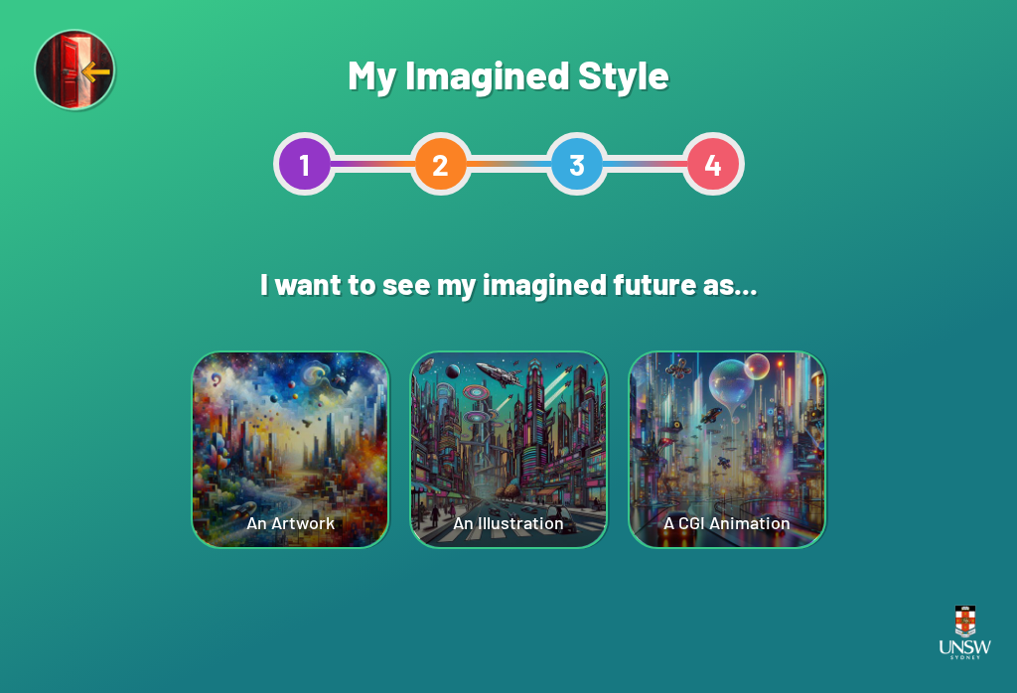
click at [260, 474] on div "An Artwork" at bounding box center [290, 450] width 194 height 195
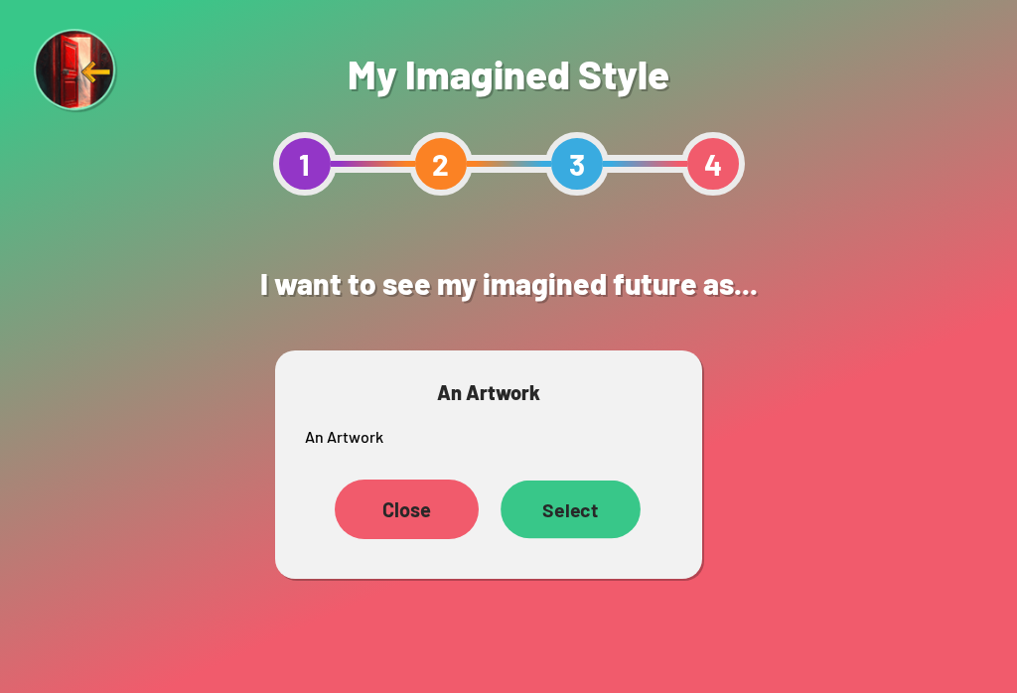
click at [560, 518] on div "Select" at bounding box center [571, 510] width 140 height 58
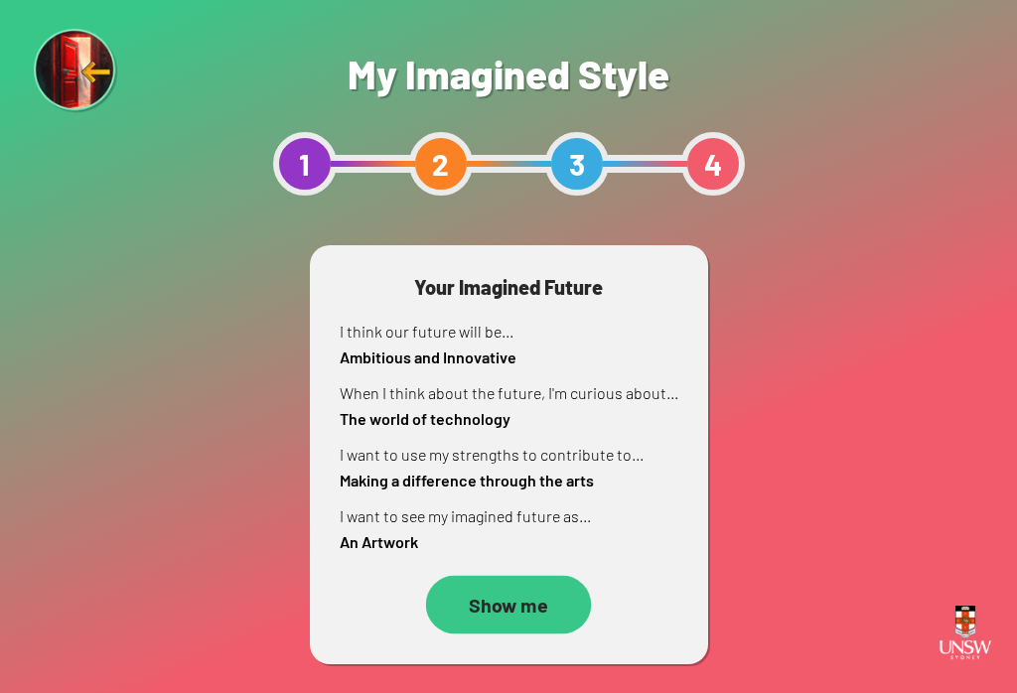
click at [570, 611] on div "Show me" at bounding box center [509, 605] width 166 height 59
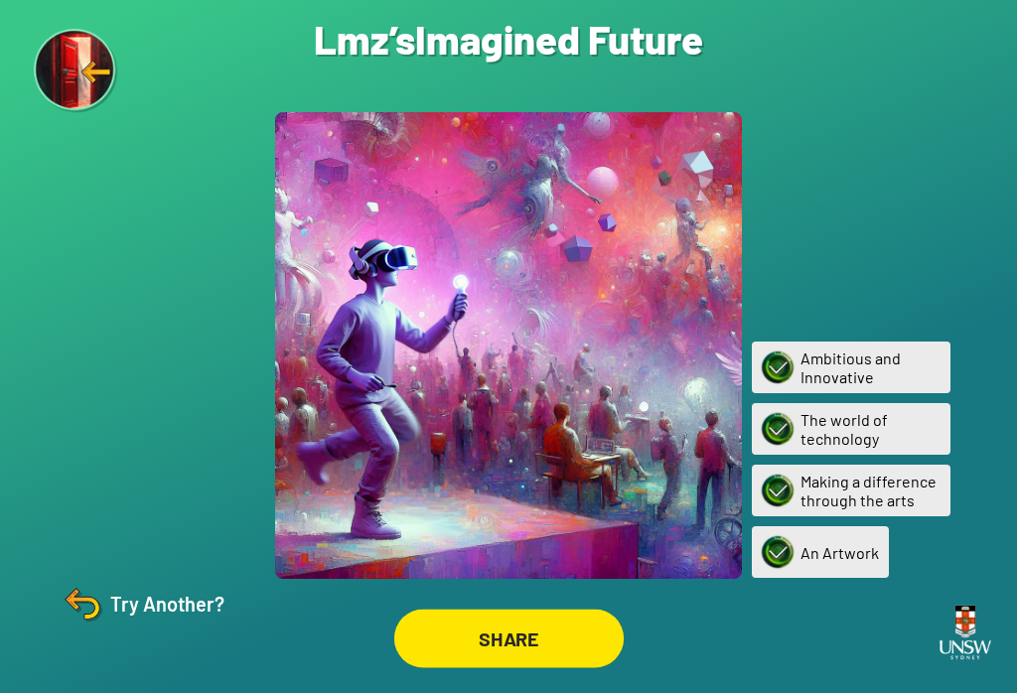
click at [458, 644] on div "SHARE" at bounding box center [507, 638] width 229 height 59
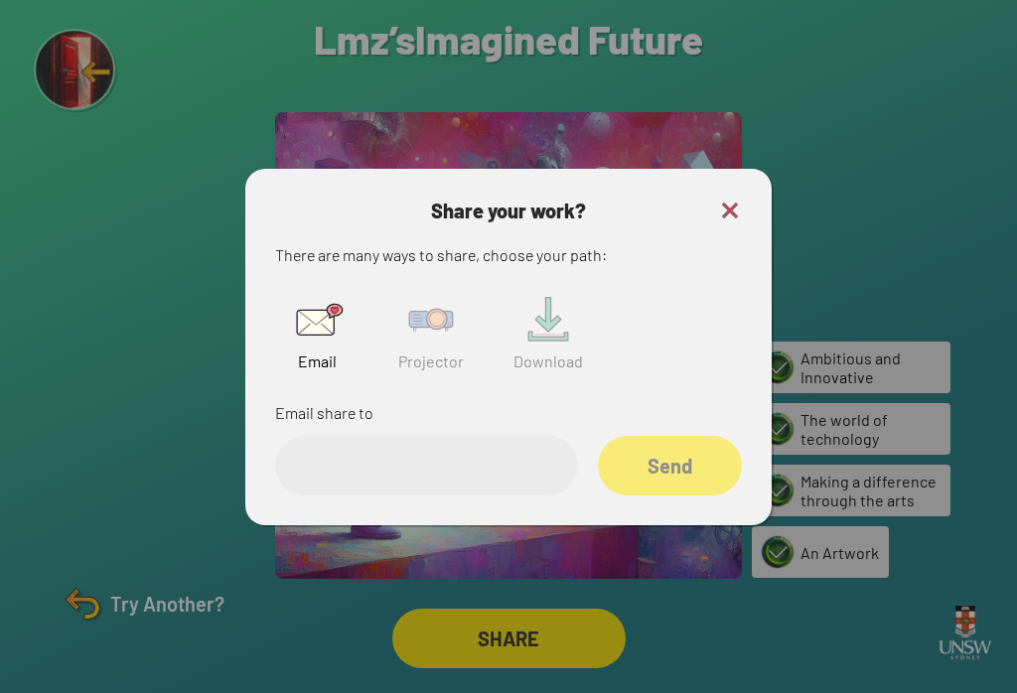
click at [321, 485] on input "email" at bounding box center [426, 466] width 303 height 60
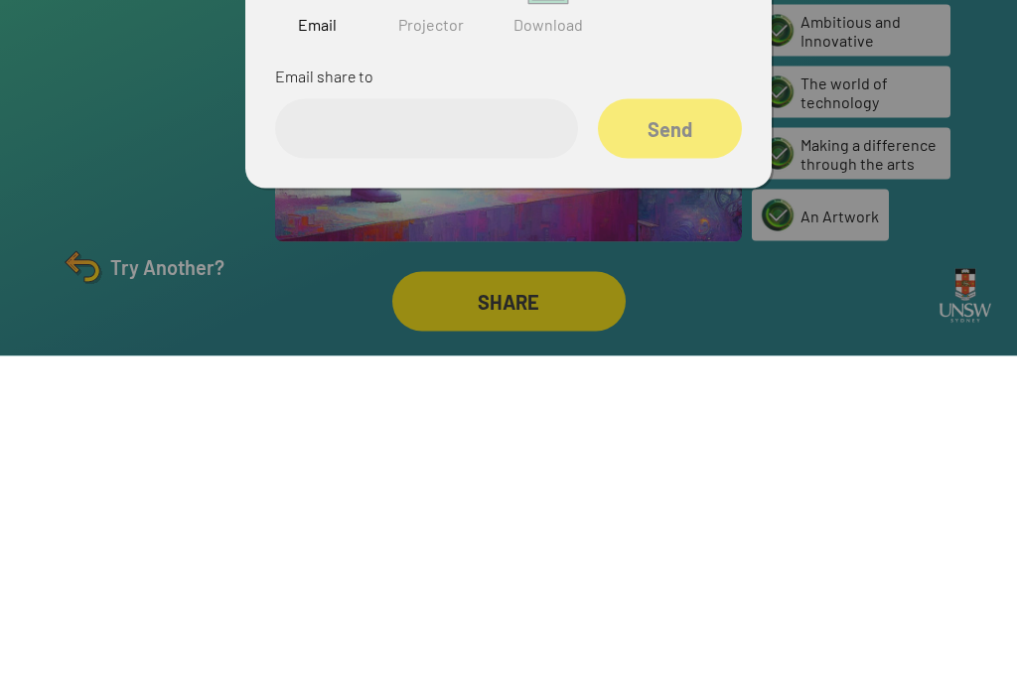
click at [401, 288] on img at bounding box center [431, 320] width 64 height 64
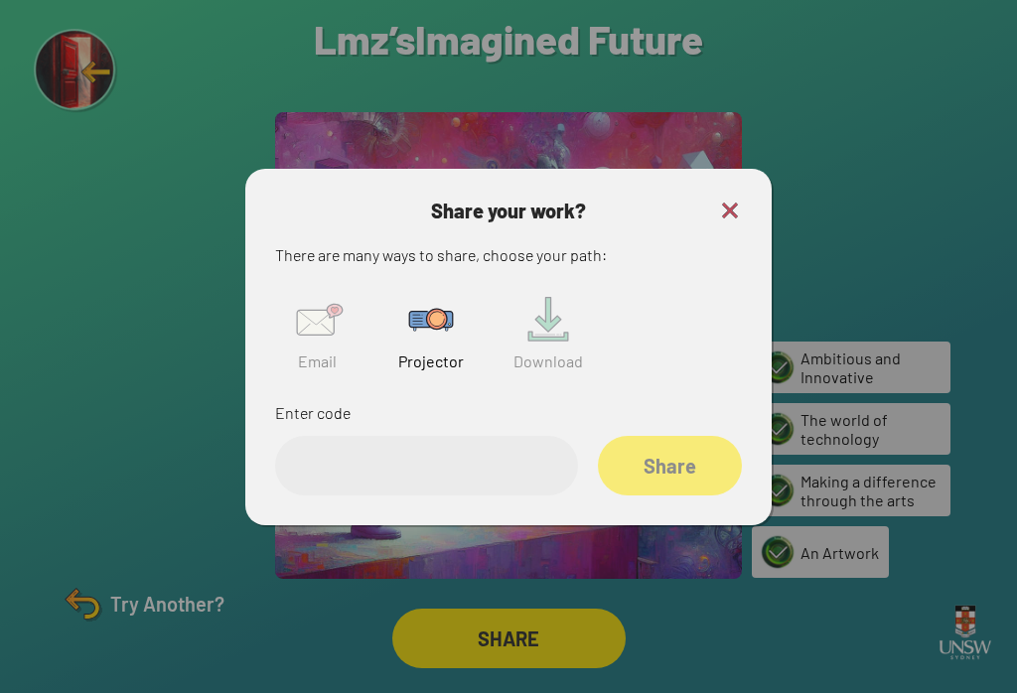
click at [340, 448] on input "text" at bounding box center [426, 466] width 303 height 60
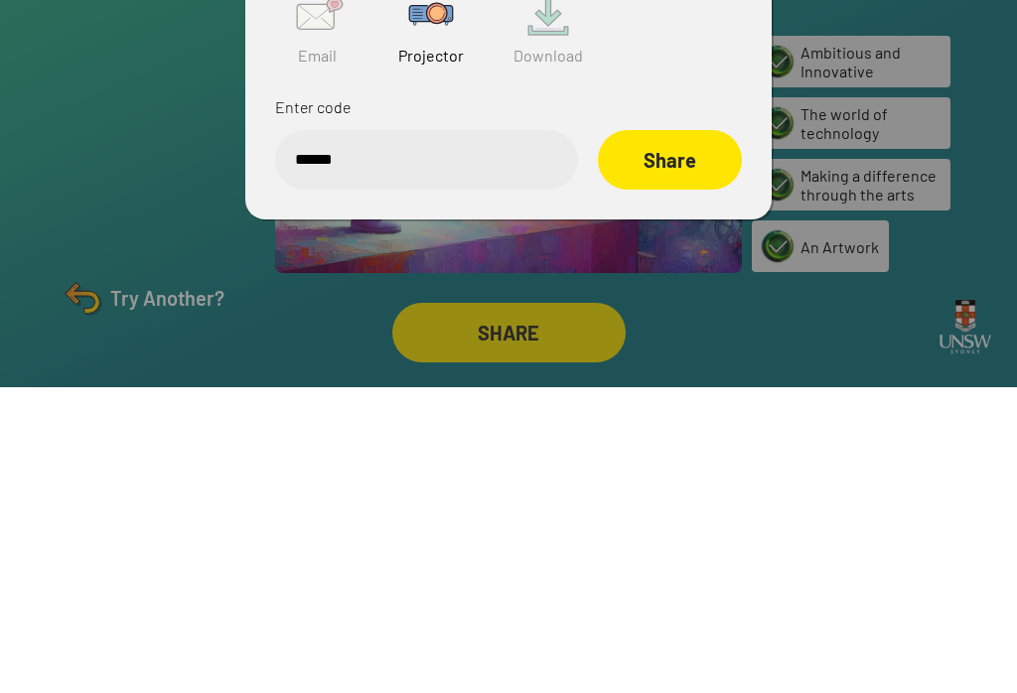
type input "******"
click at [659, 436] on div "Share" at bounding box center [670, 466] width 144 height 60
